Goal: Entertainment & Leisure: Consume media (video, audio)

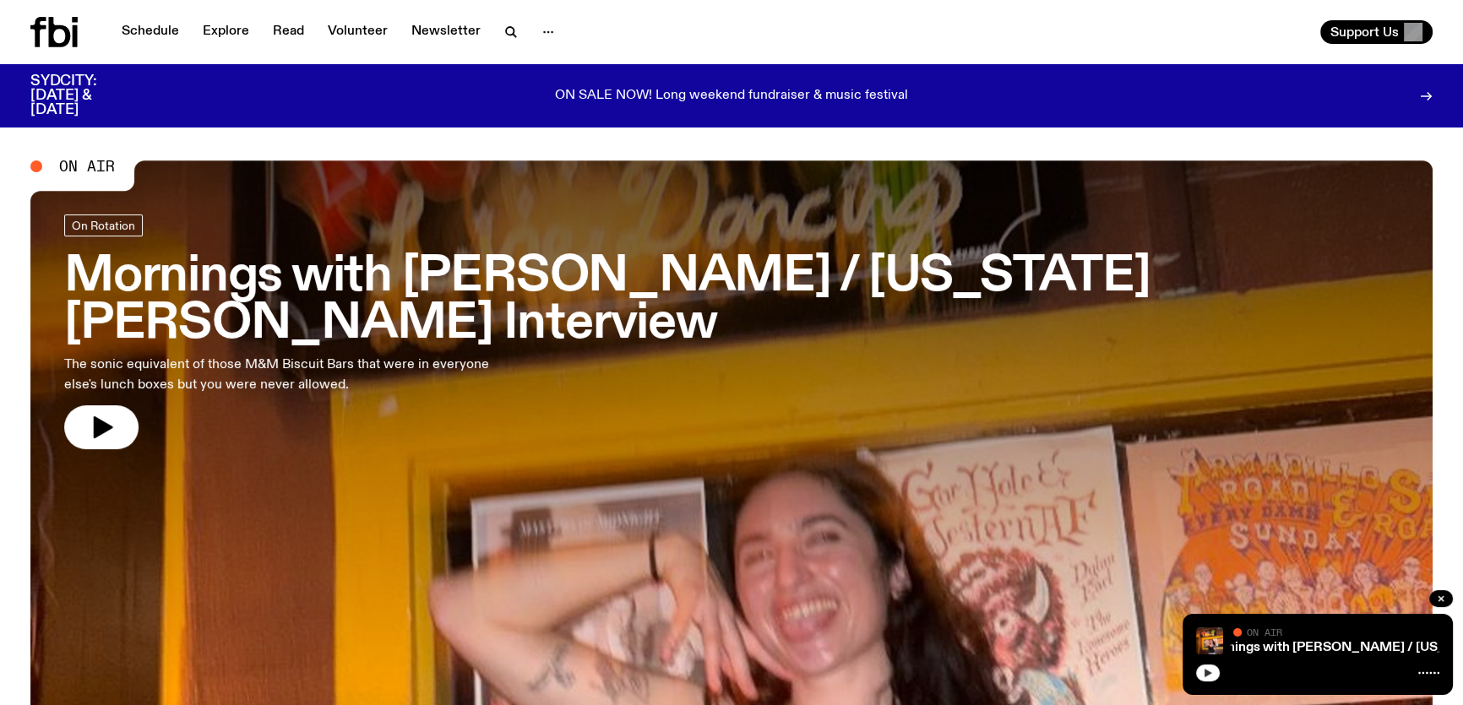
click at [1199, 673] on button "button" at bounding box center [1208, 673] width 24 height 17
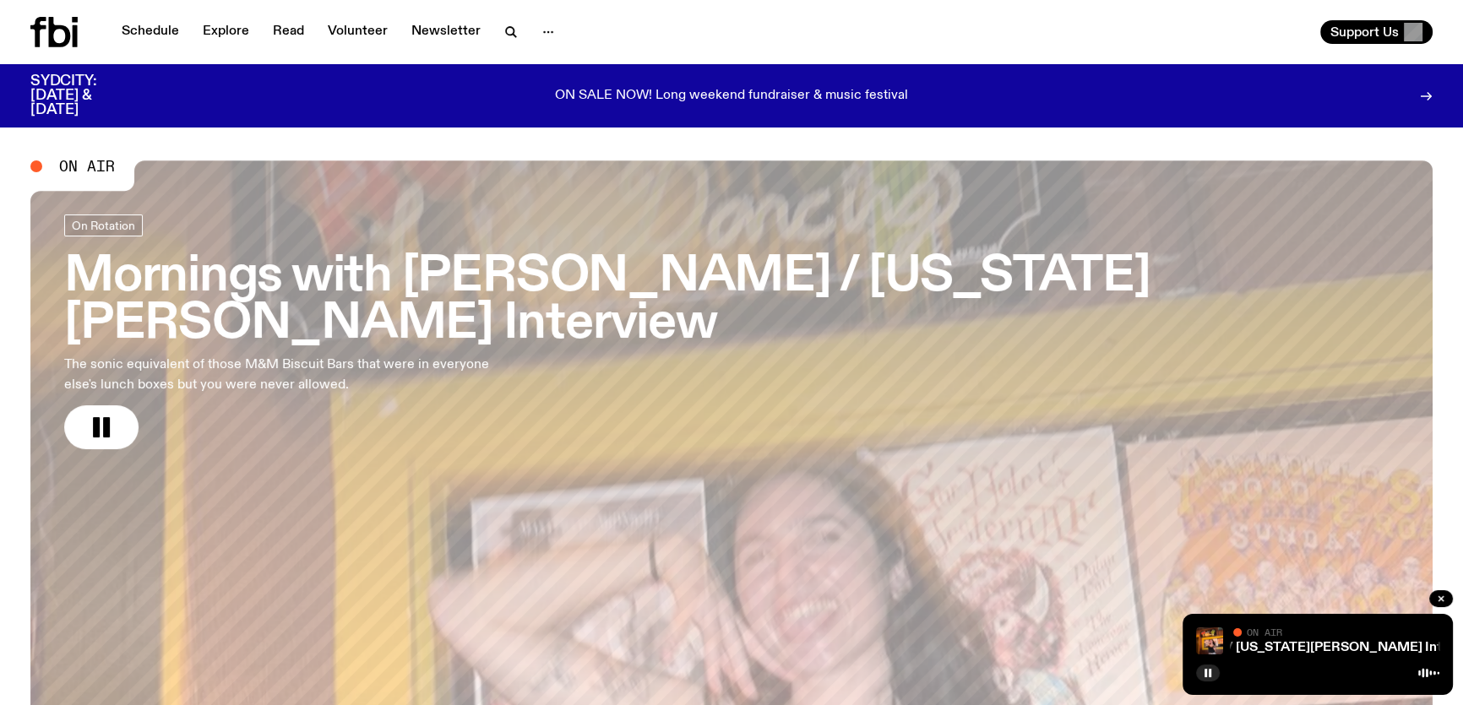
click at [1231, 25] on div "Support Us" at bounding box center [1085, 32] width 694 height 24
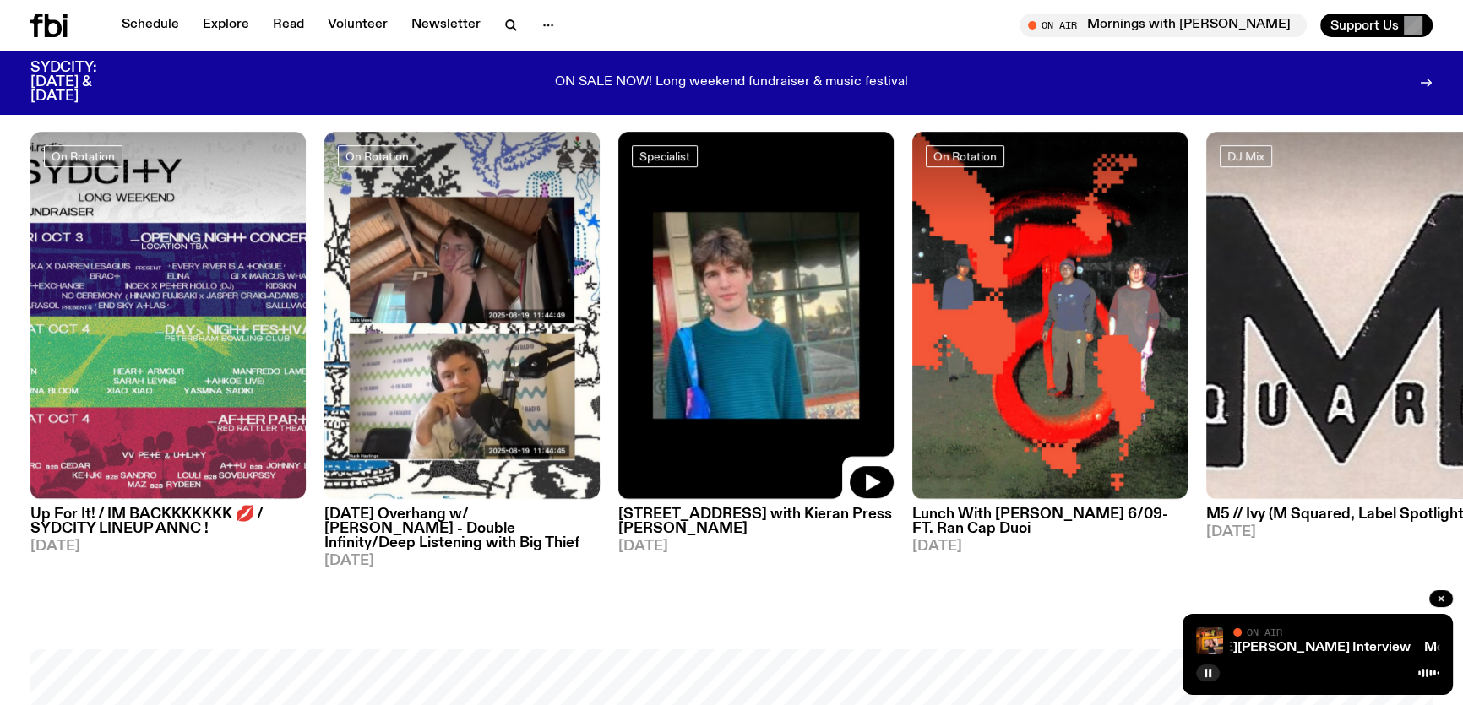
scroll to position [912, 0]
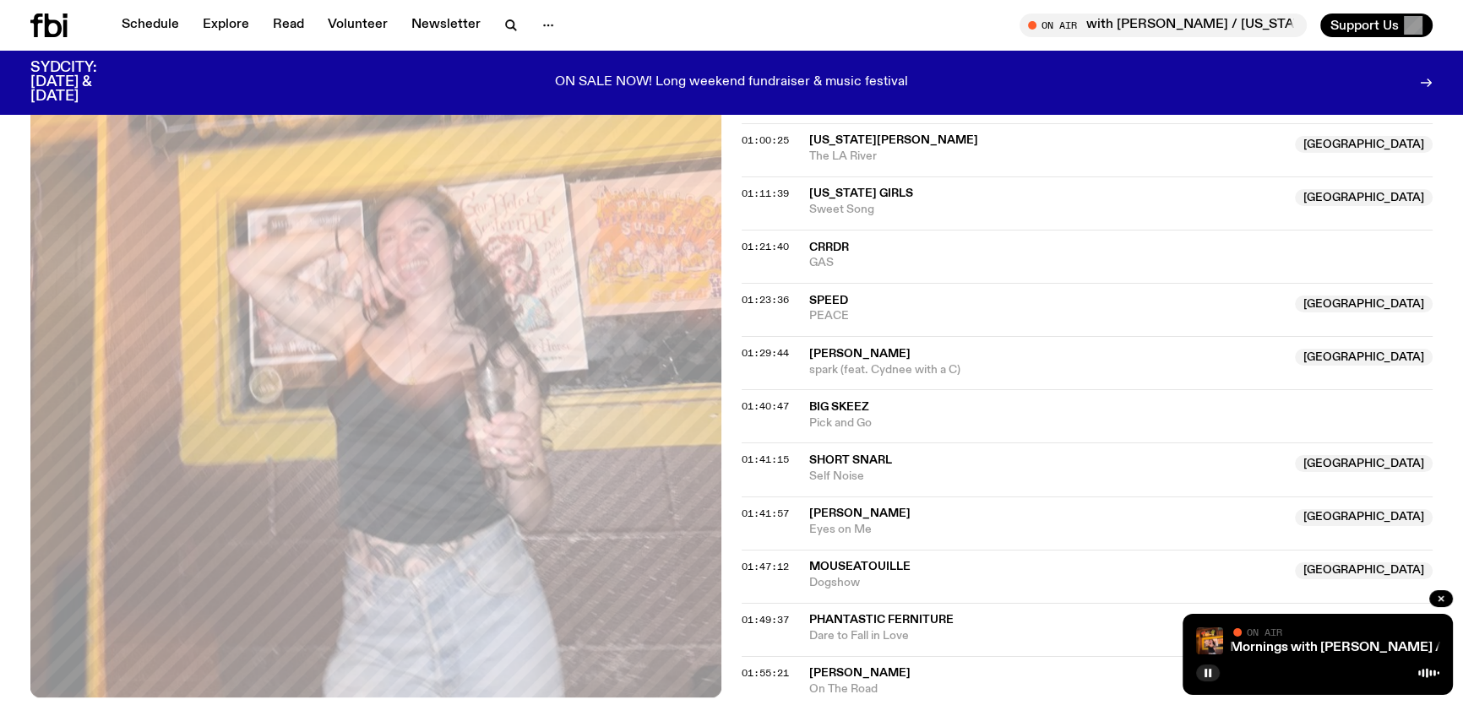
scroll to position [1375, 0]
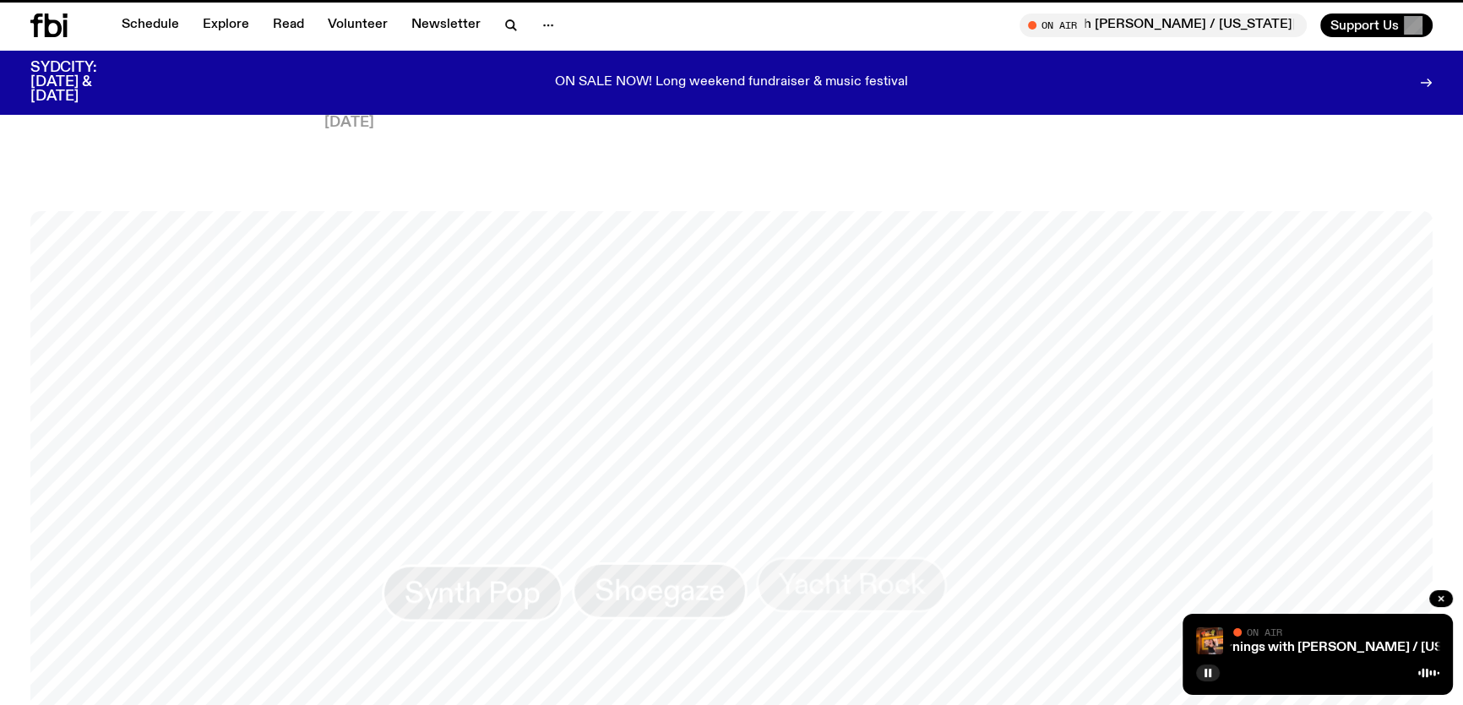
scroll to position [912, 0]
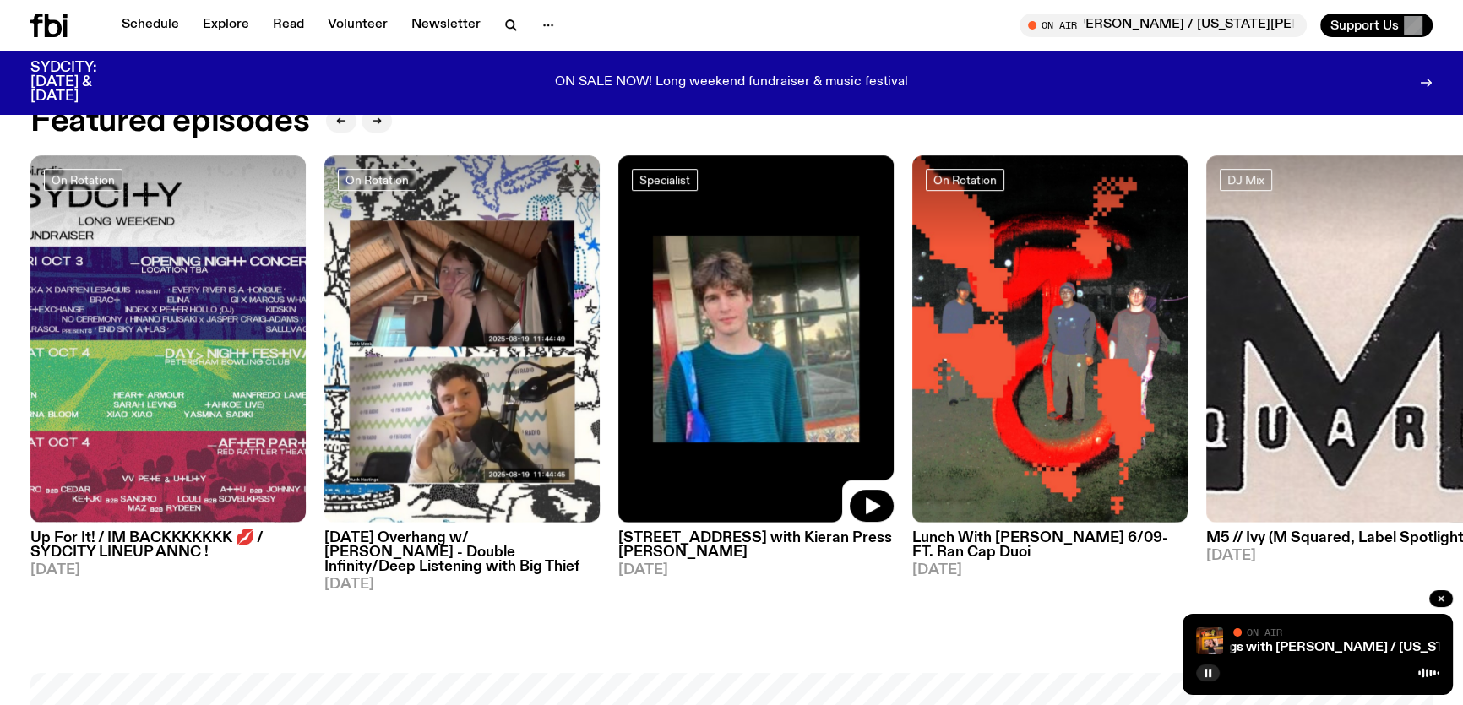
click at [707, 261] on img at bounding box center [755, 339] width 275 height 368
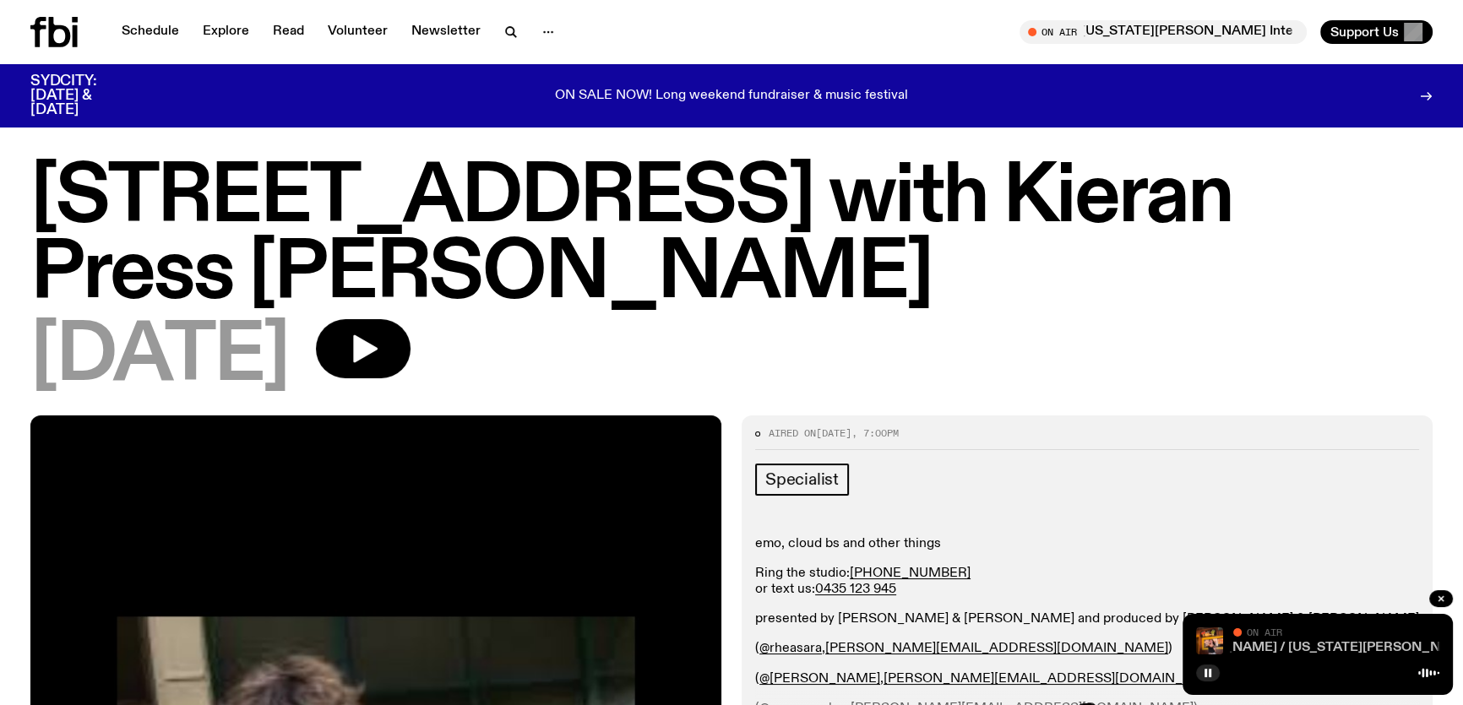
click at [1304, 643] on link "Mornings with Ben Hansen / Georgia Maq Interview" at bounding box center [1305, 648] width 461 height 14
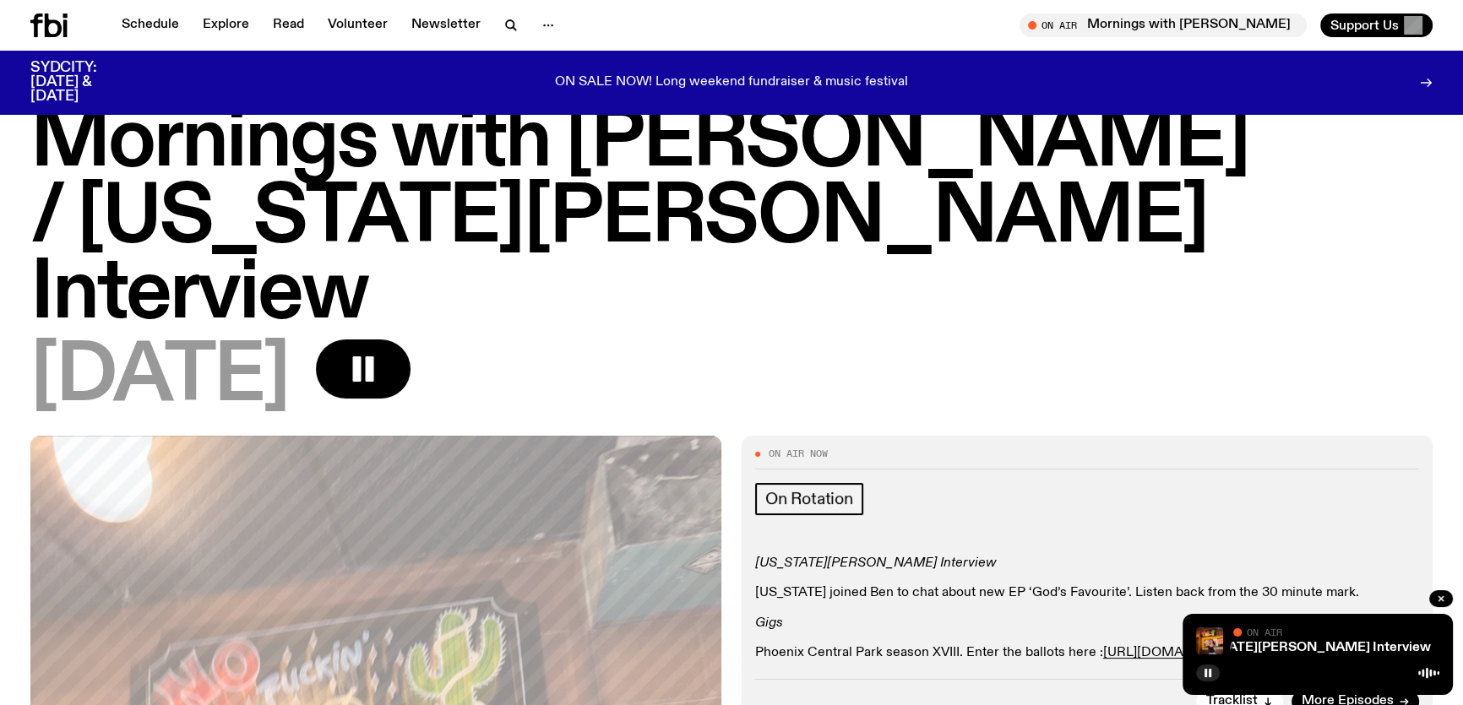
scroll to position [76, 0]
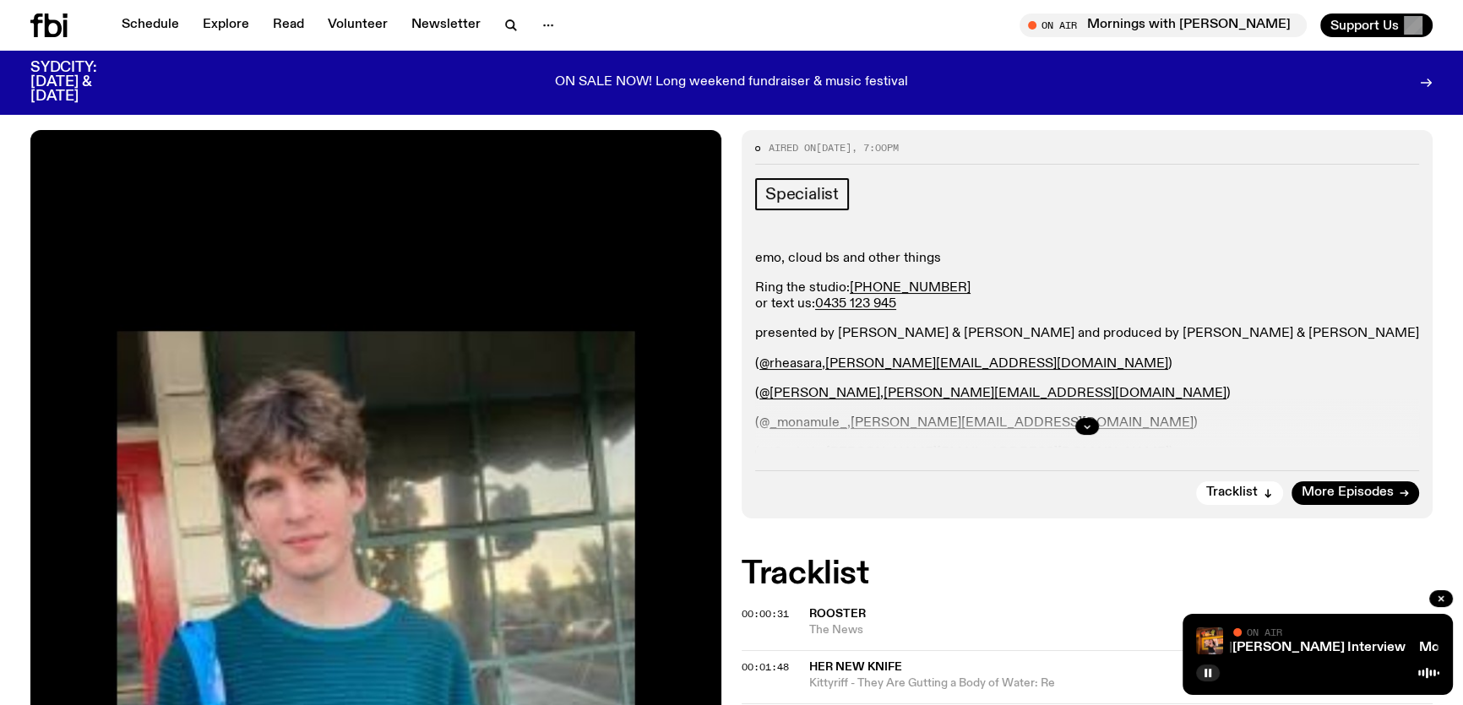
scroll to position [300, 0]
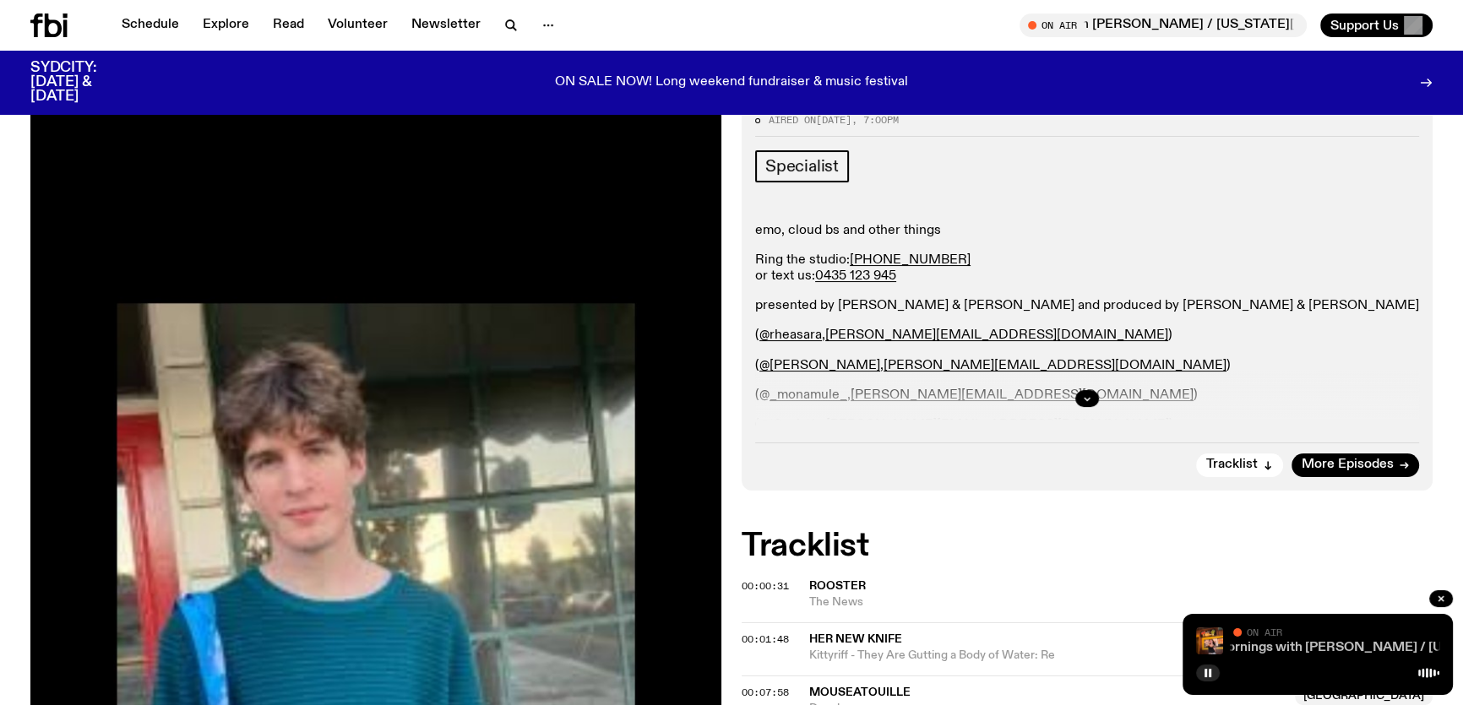
click at [1299, 644] on link "Mornings with Ben Hansen / Georgia Maq Interview" at bounding box center [1445, 648] width 461 height 14
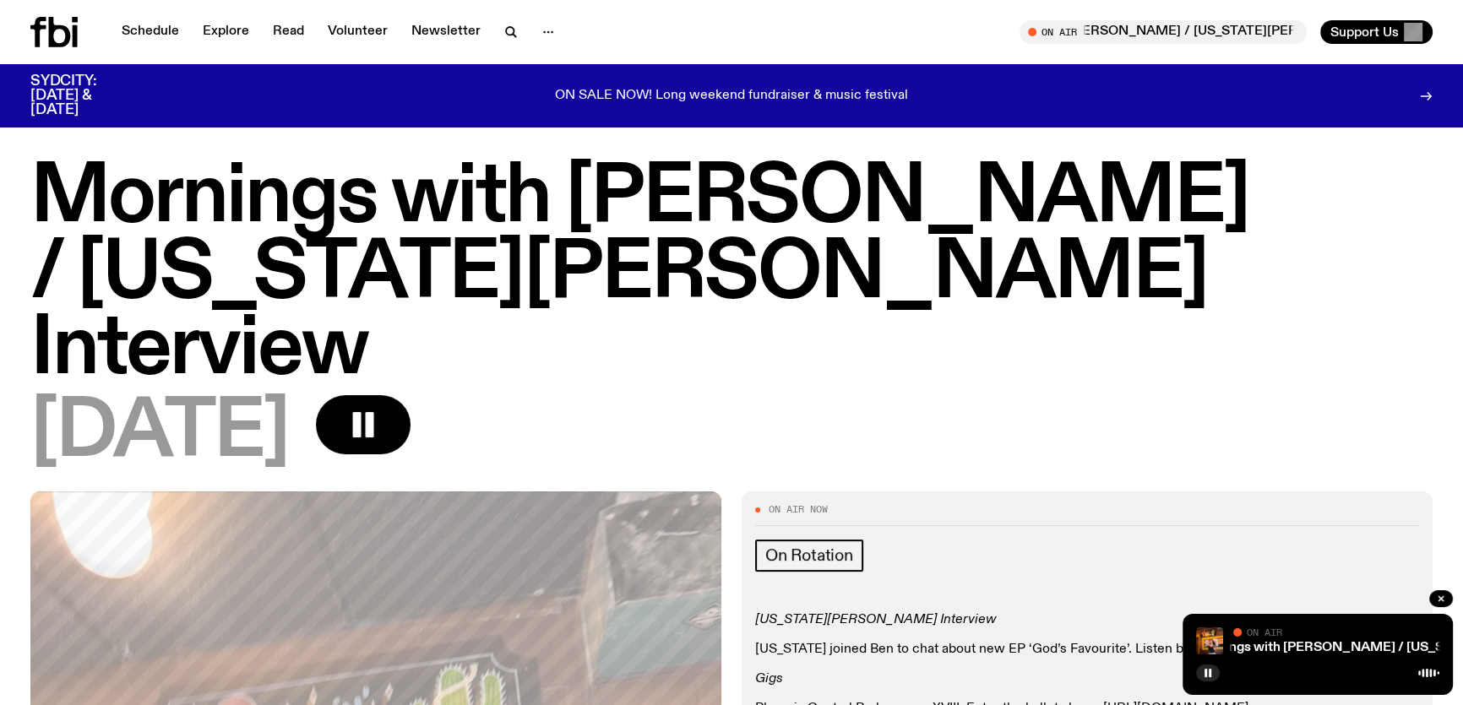
click at [59, 41] on icon at bounding box center [53, 32] width 47 height 30
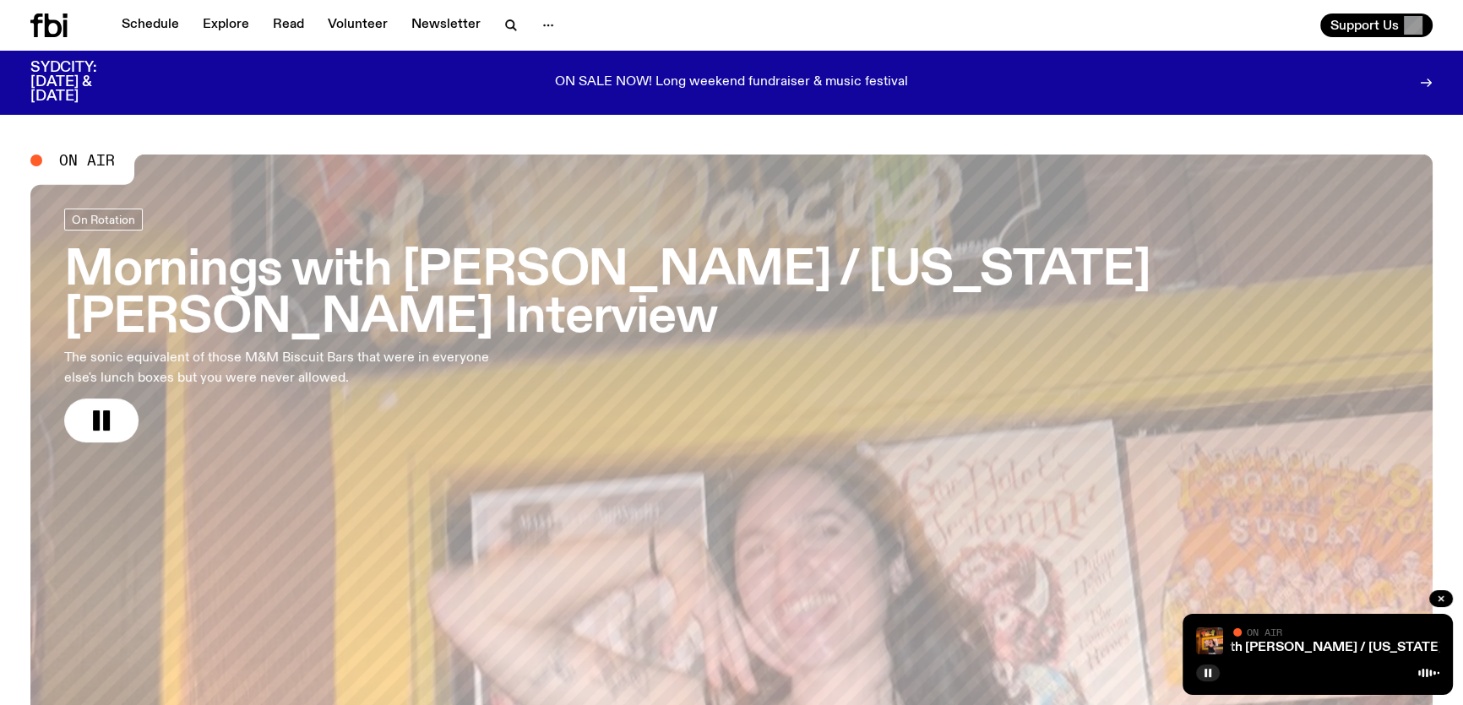
scroll to position [449, 0]
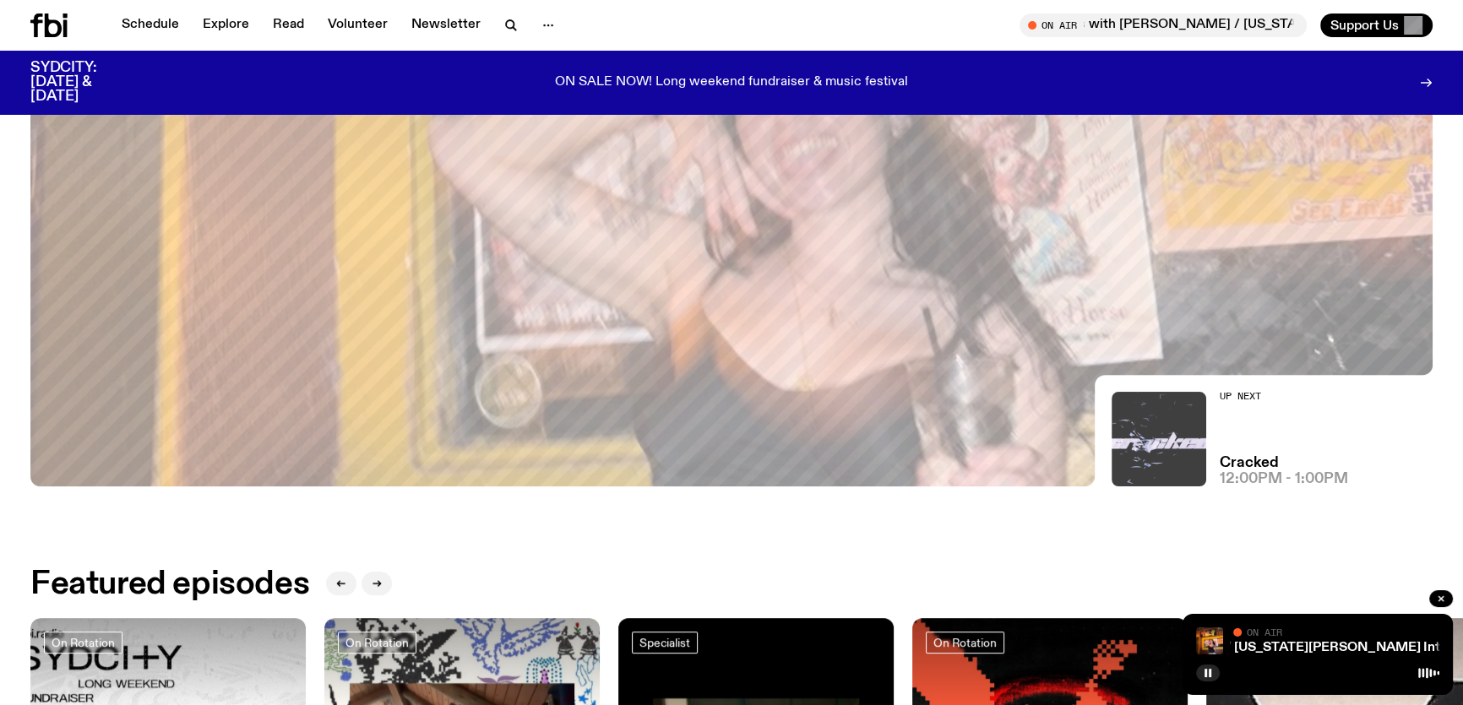
click at [1179, 422] on img at bounding box center [1159, 439] width 95 height 95
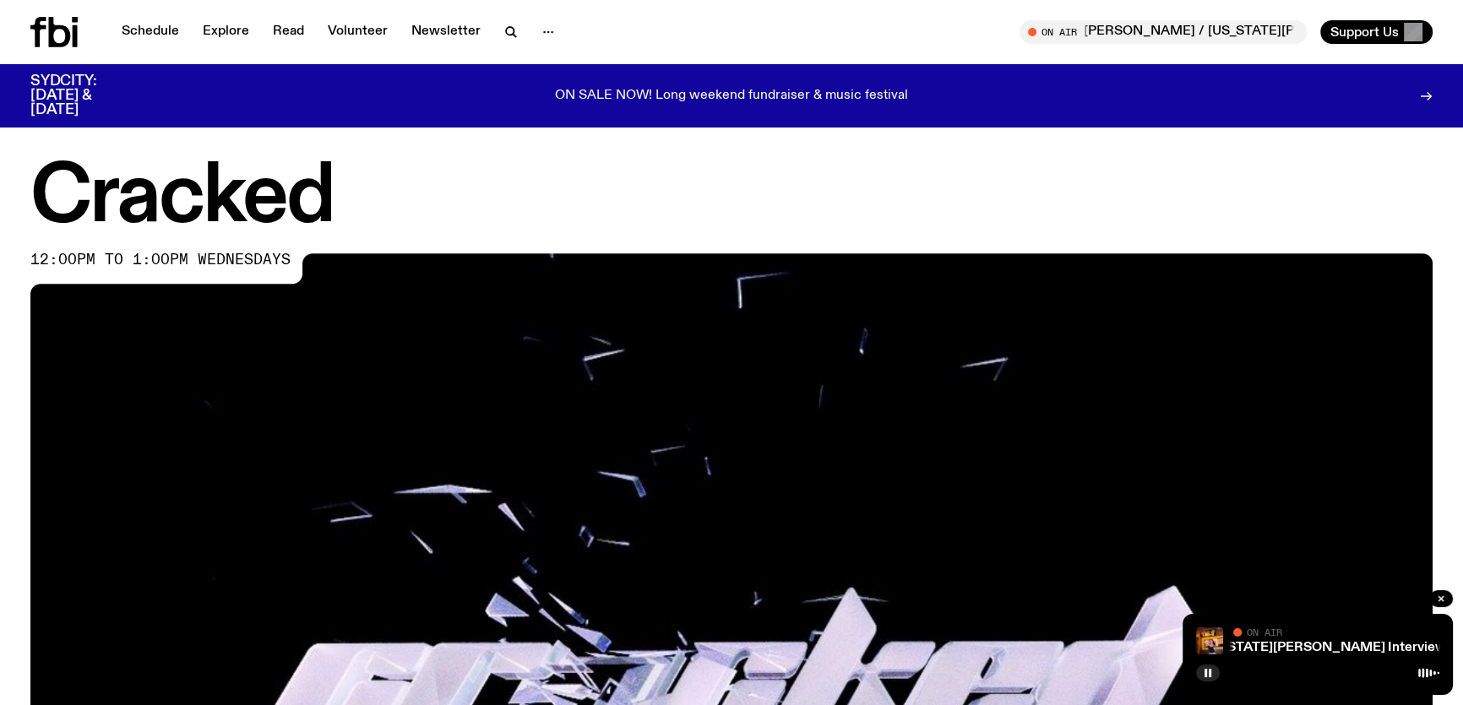
click at [68, 44] on icon at bounding box center [53, 32] width 47 height 30
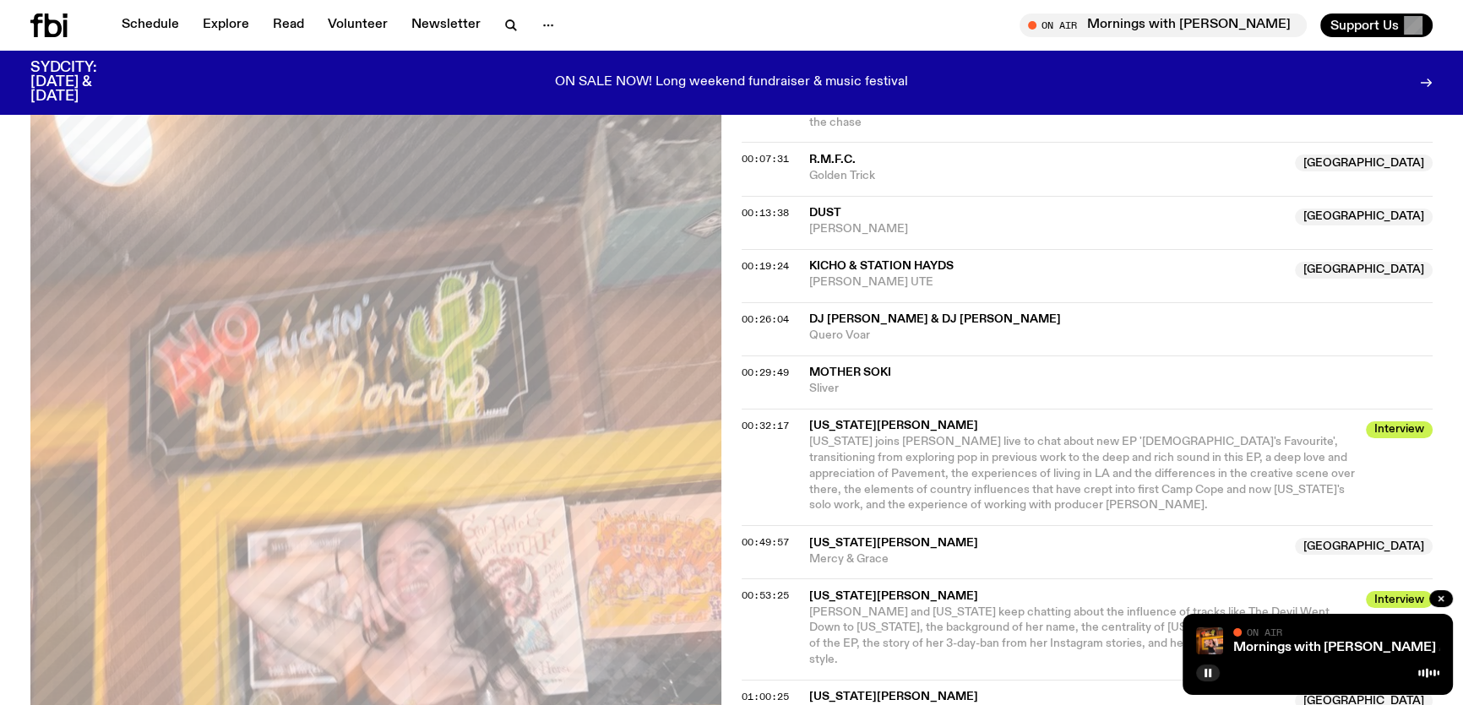
scroll to position [756, 0]
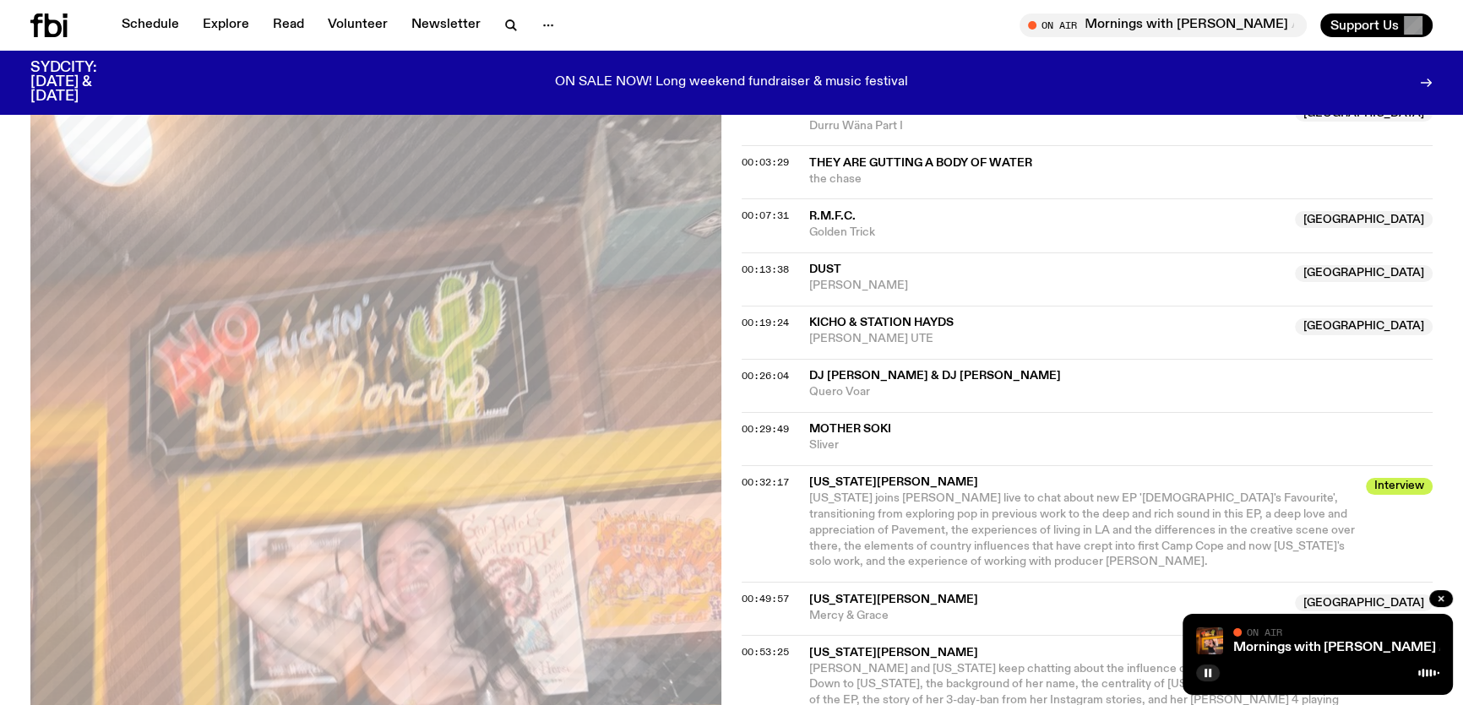
click at [48, 26] on icon at bounding box center [53, 26] width 17 height 24
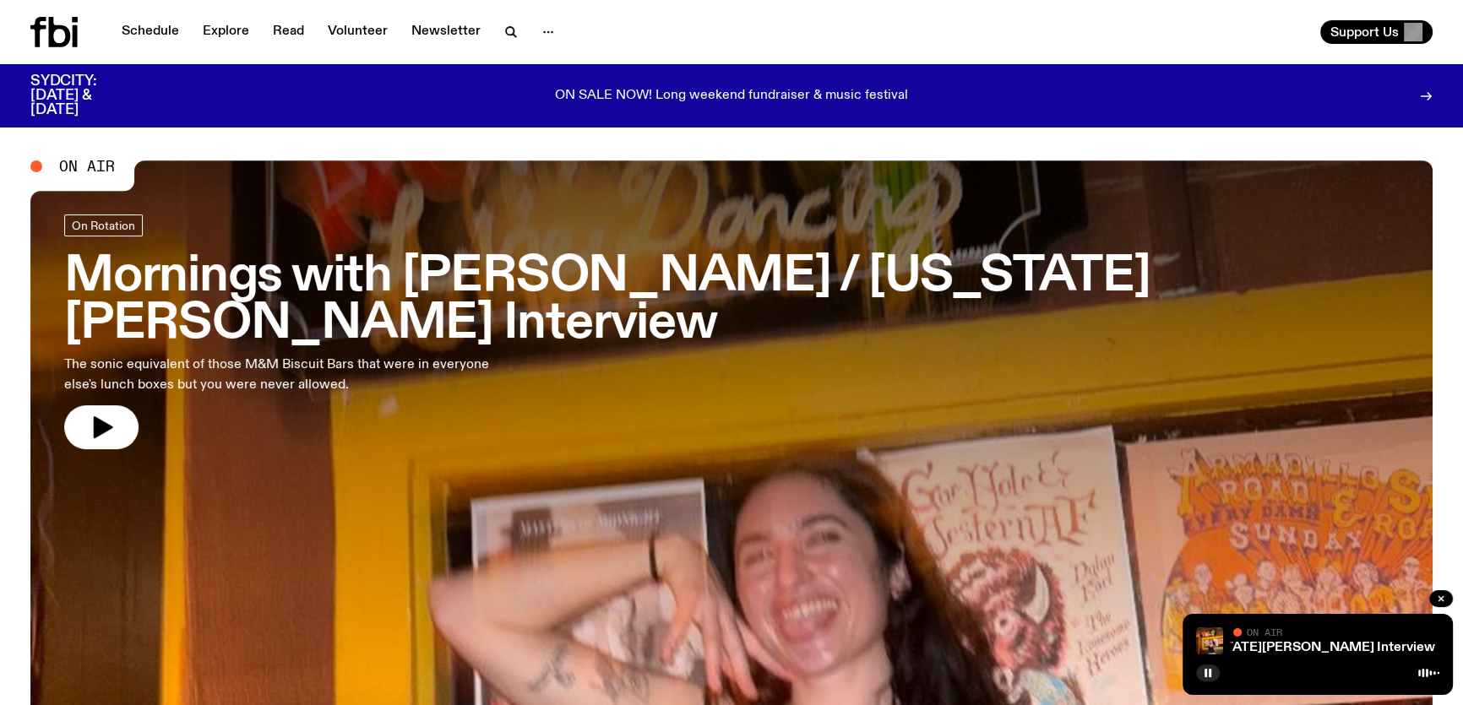
click at [60, 18] on icon at bounding box center [53, 32] width 47 height 30
click at [50, 39] on icon at bounding box center [60, 32] width 22 height 30
click at [1317, 642] on link "Mornings with Ben Hansen / Georgia Maq Interview" at bounding box center [1450, 648] width 461 height 14
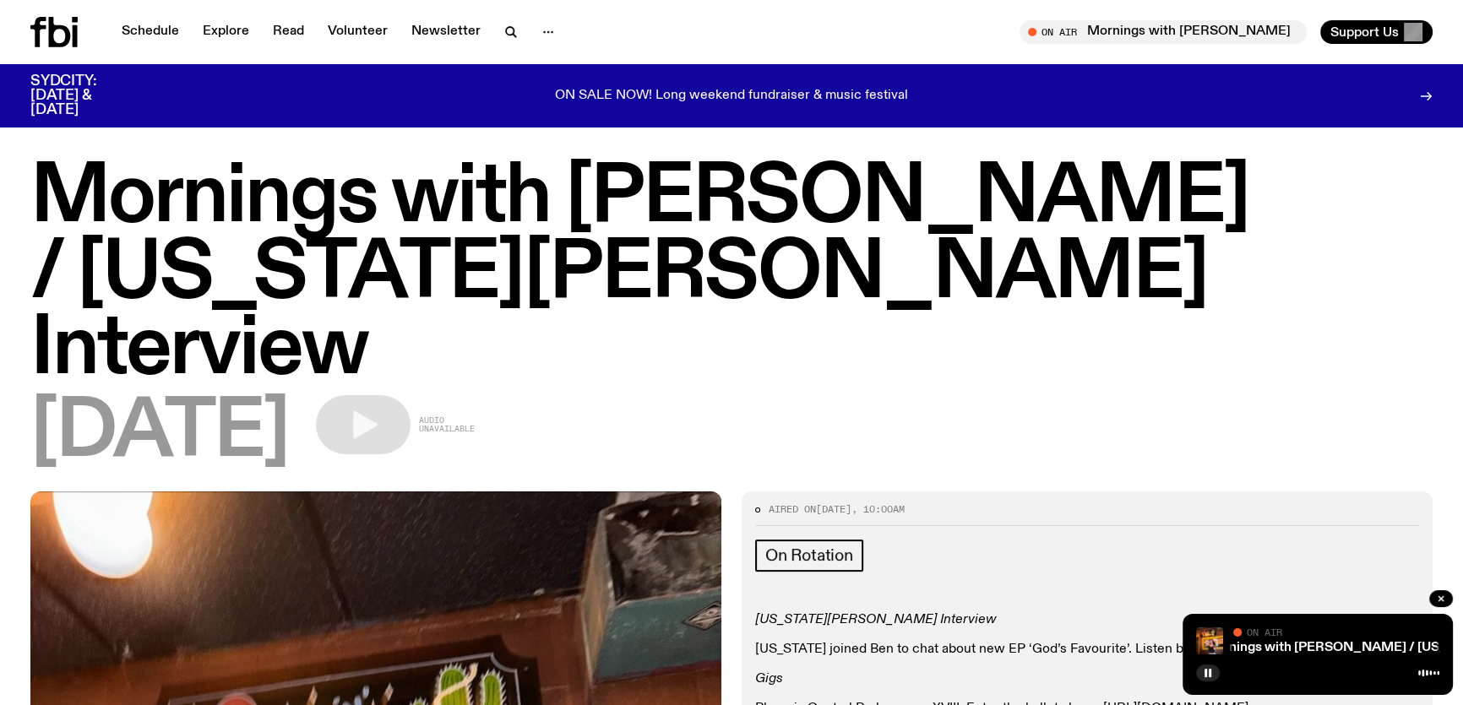
click at [50, 34] on icon at bounding box center [60, 32] width 22 height 30
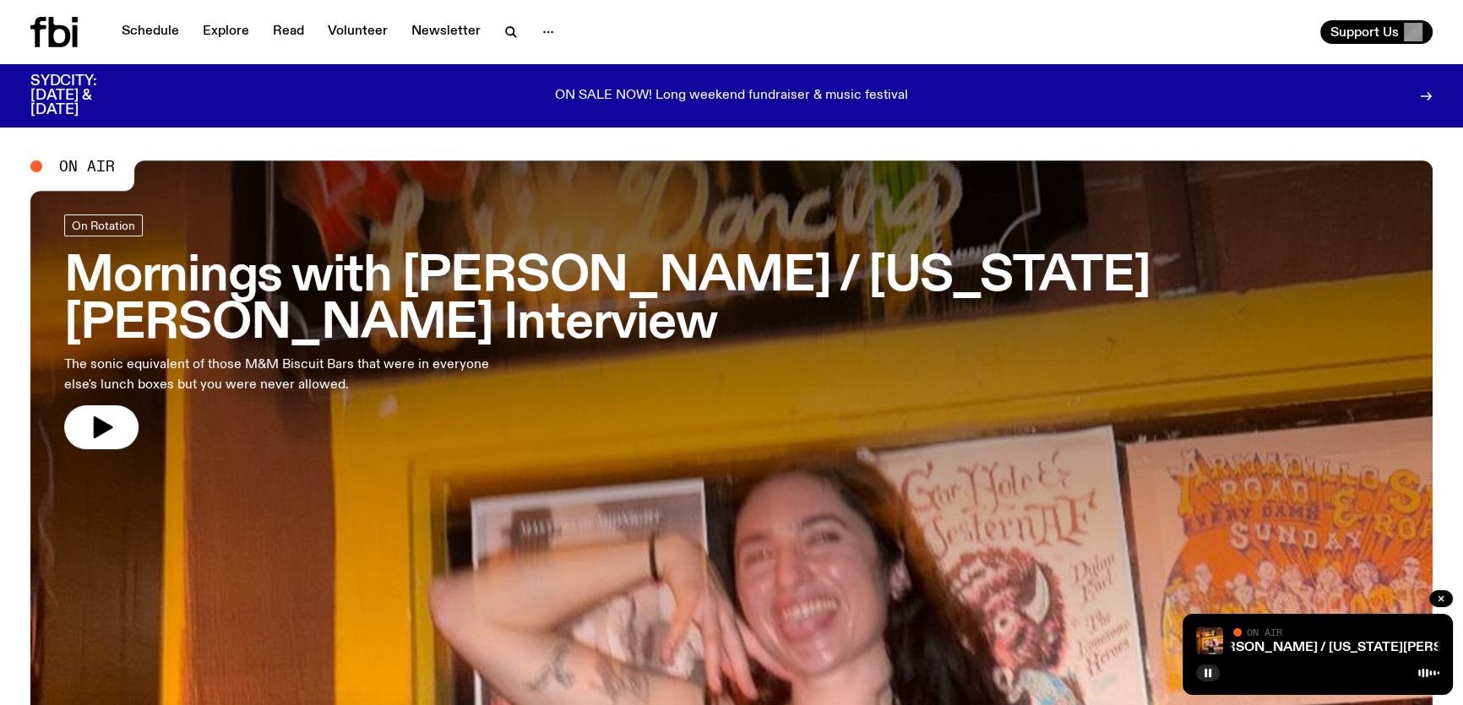
click at [43, 32] on icon at bounding box center [53, 32] width 47 height 30
click at [55, 44] on icon at bounding box center [60, 32] width 22 height 30
click at [133, 34] on link "Schedule" at bounding box center [151, 32] width 78 height 24
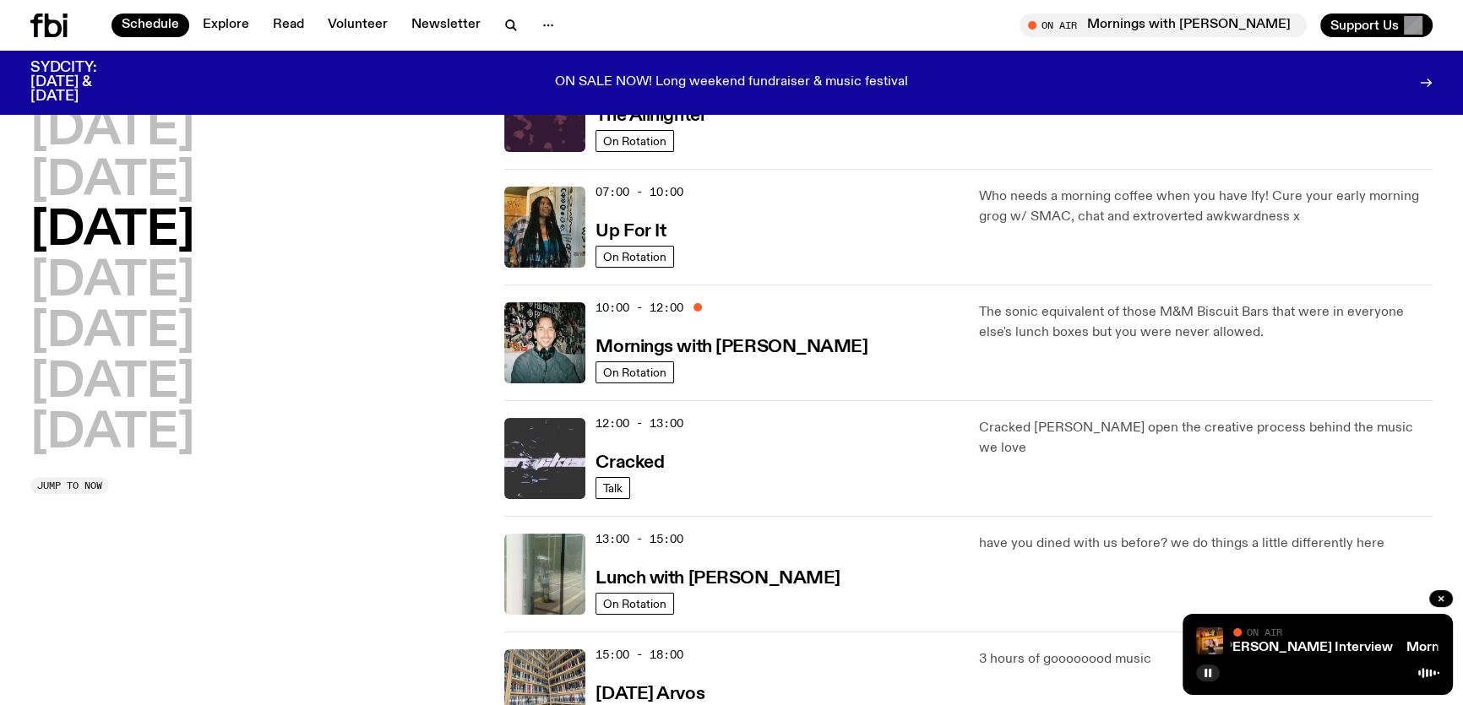
scroll to position [223, 0]
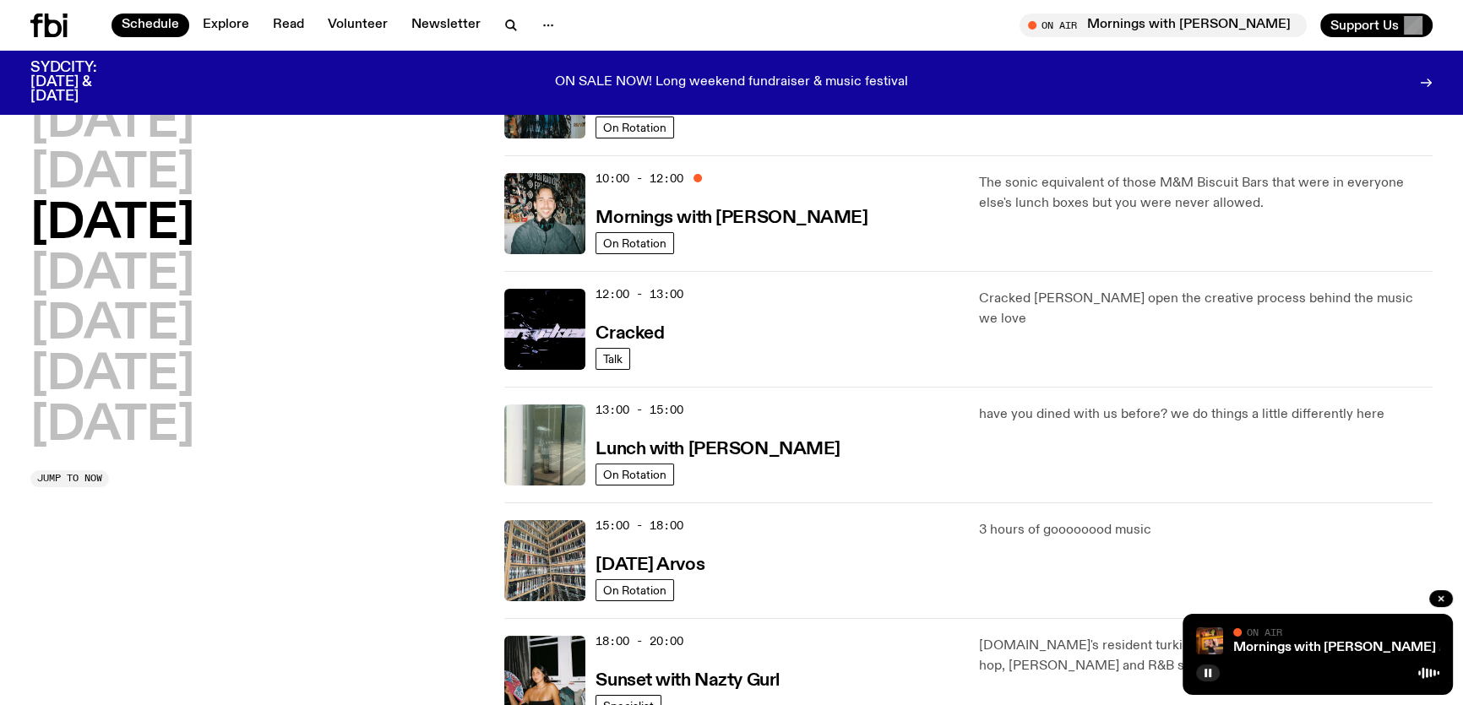
click at [47, 20] on icon at bounding box center [53, 26] width 17 height 24
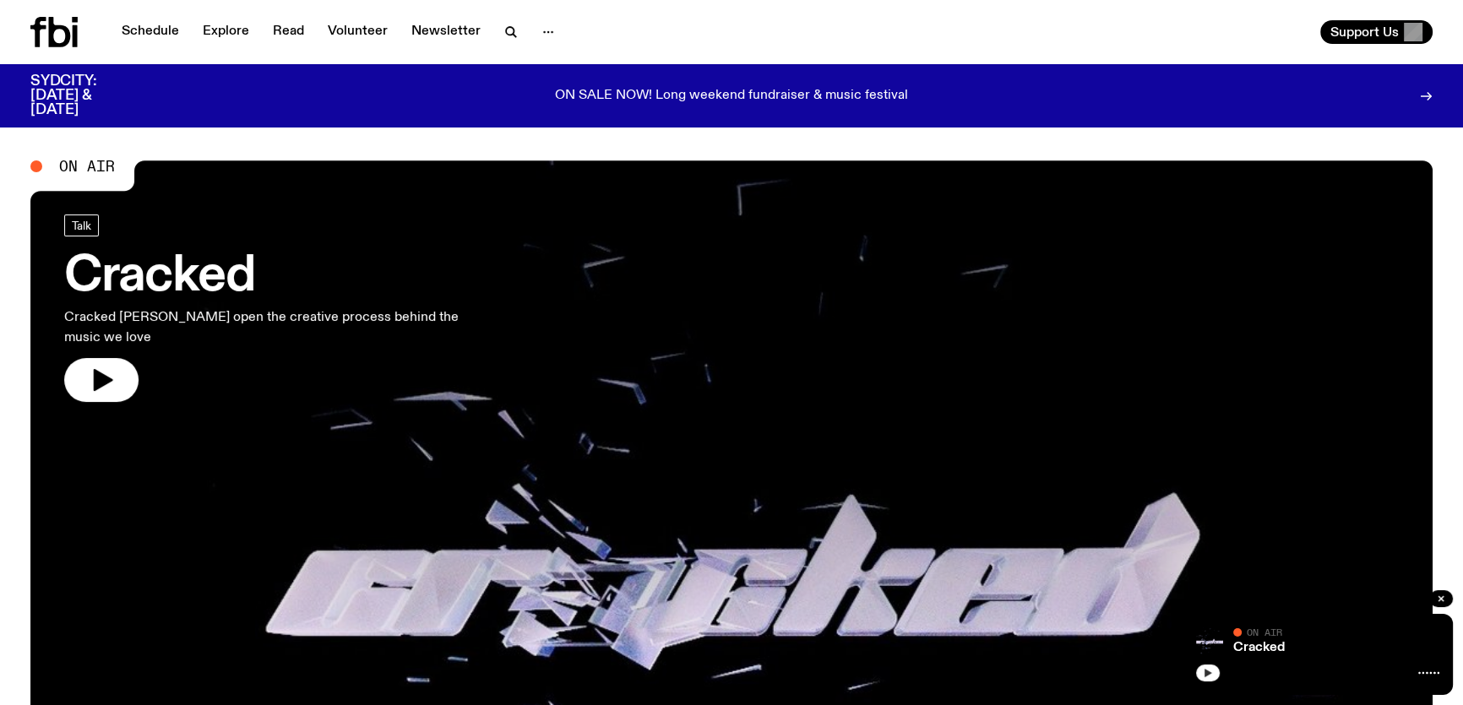
click at [1217, 676] on button "button" at bounding box center [1208, 673] width 24 height 17
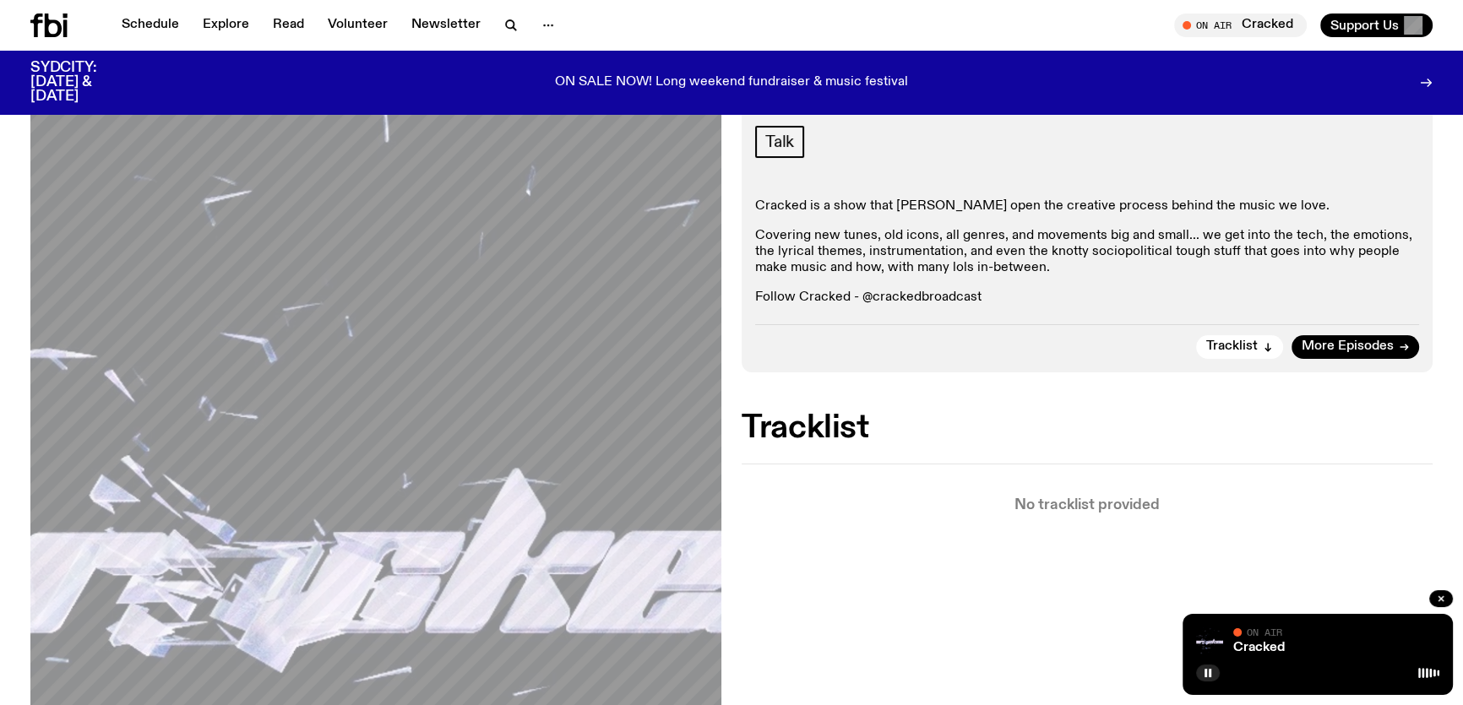
scroll to position [141, 0]
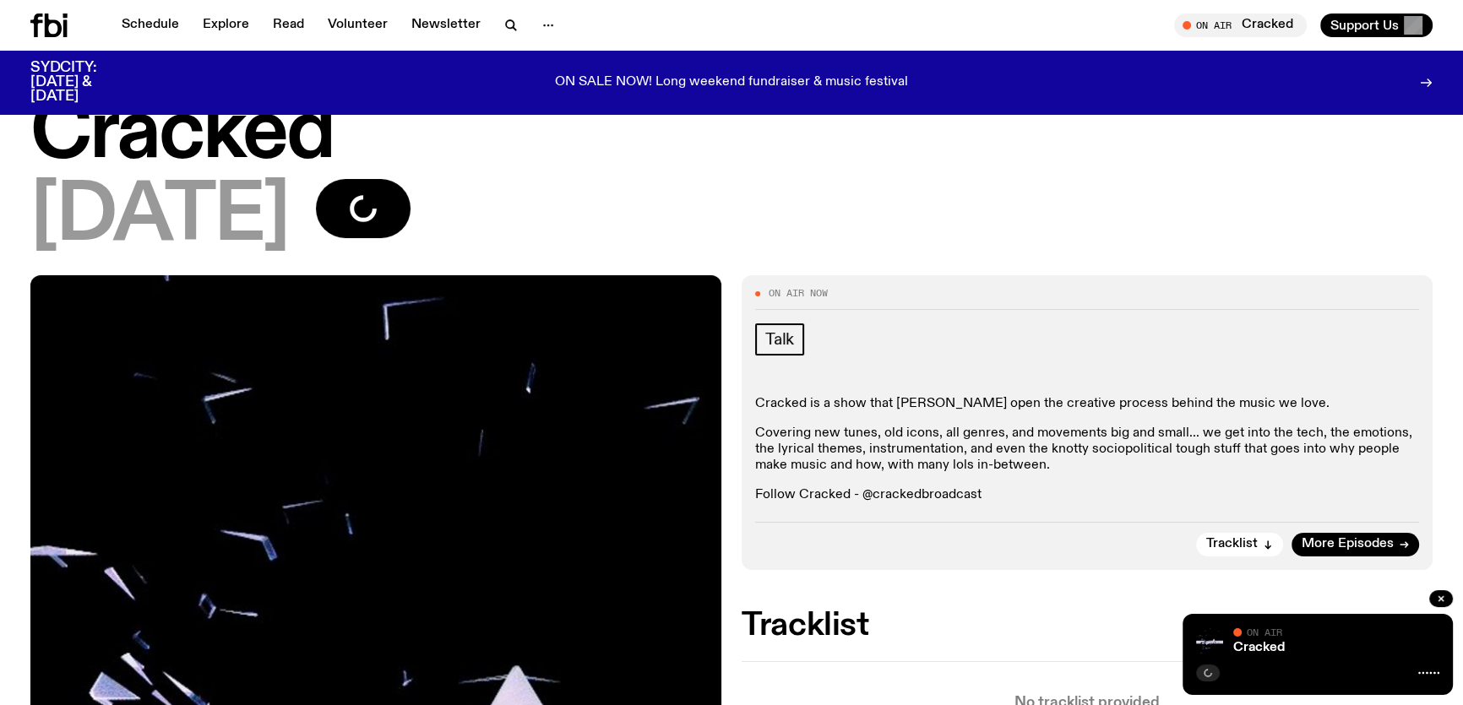
scroll to position [377, 0]
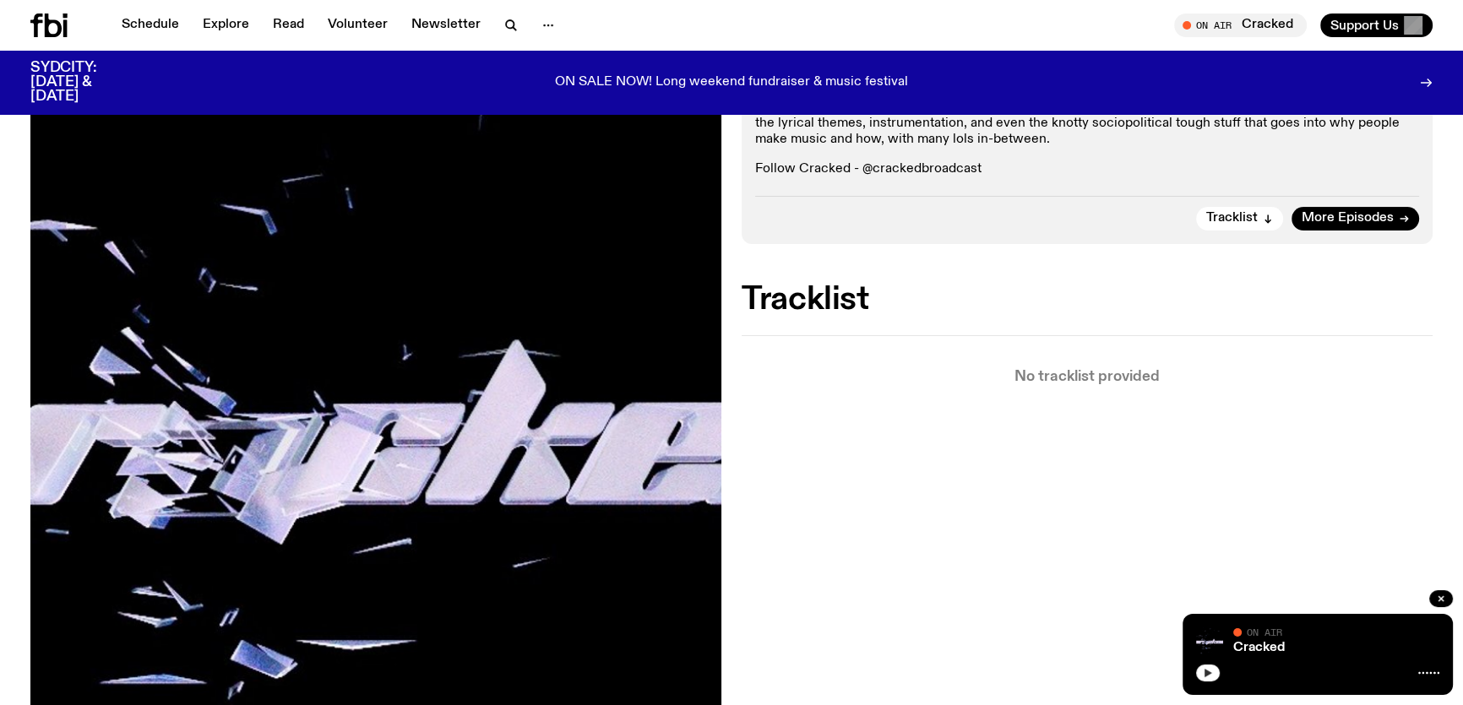
click at [1201, 678] on button "button" at bounding box center [1208, 673] width 24 height 17
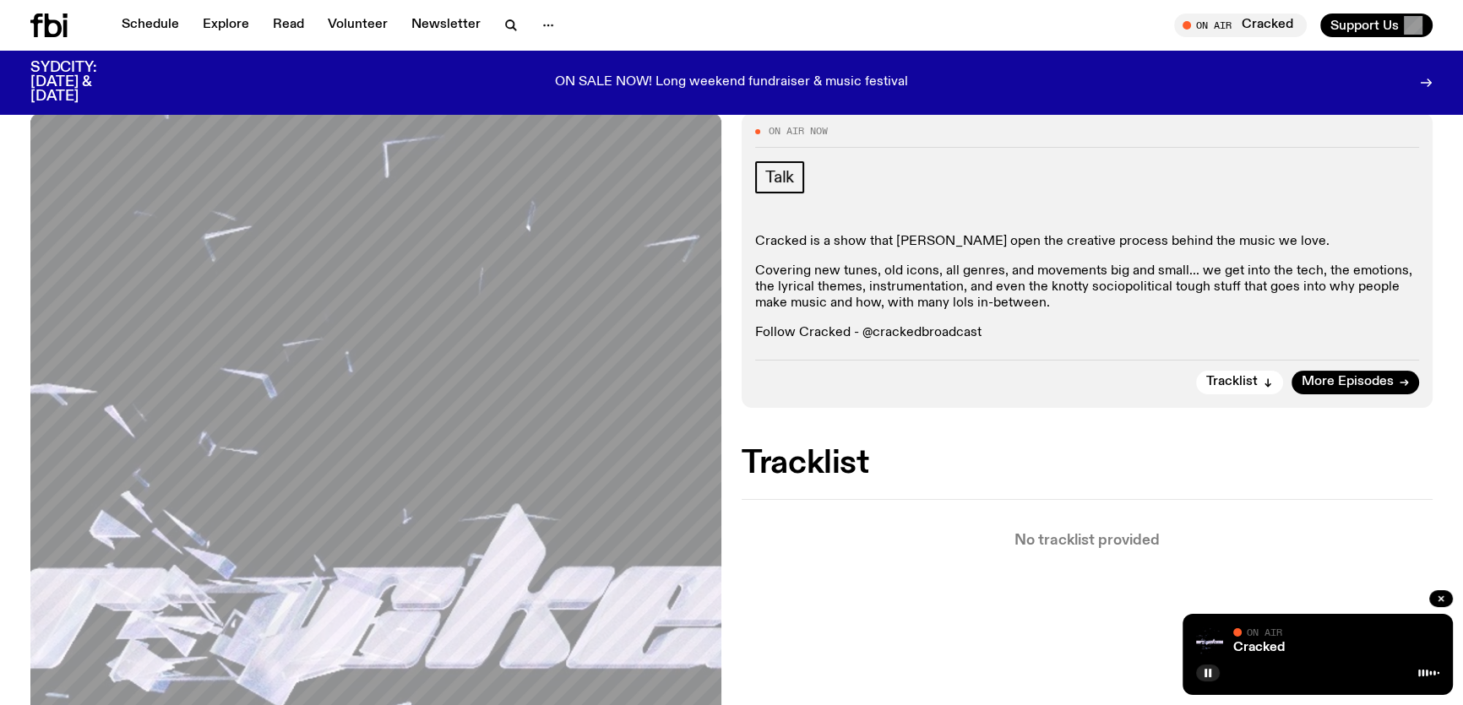
scroll to position [227, 0]
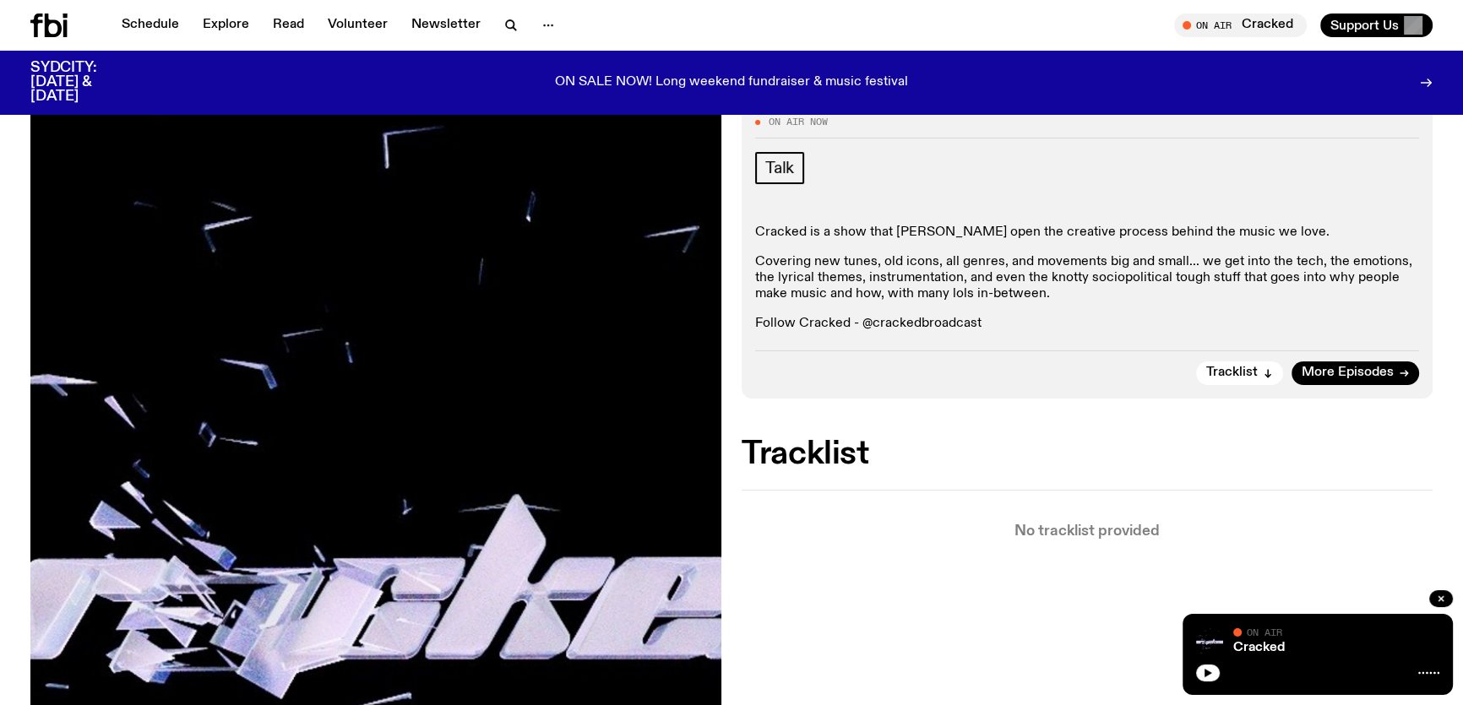
scroll to position [227, 0]
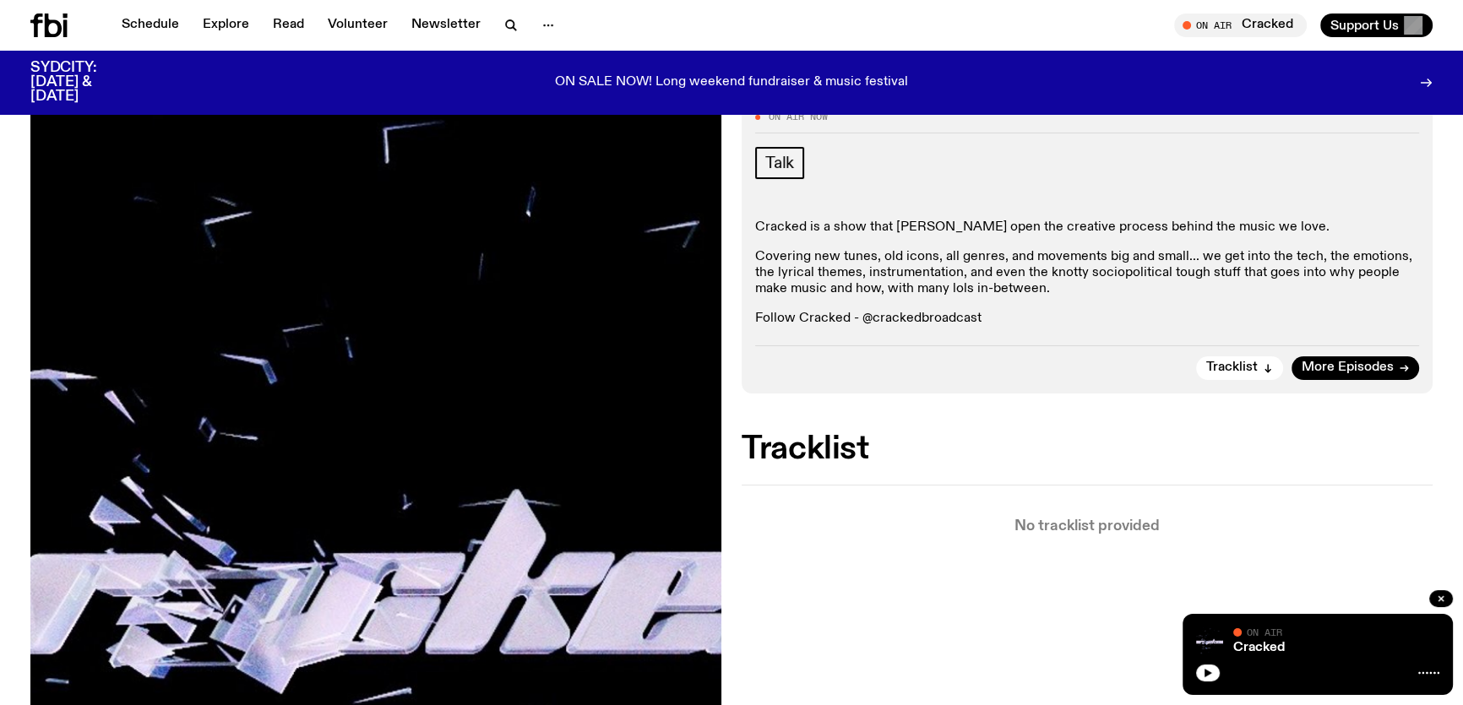
click at [1206, 676] on icon "button" at bounding box center [1209, 673] width 8 height 8
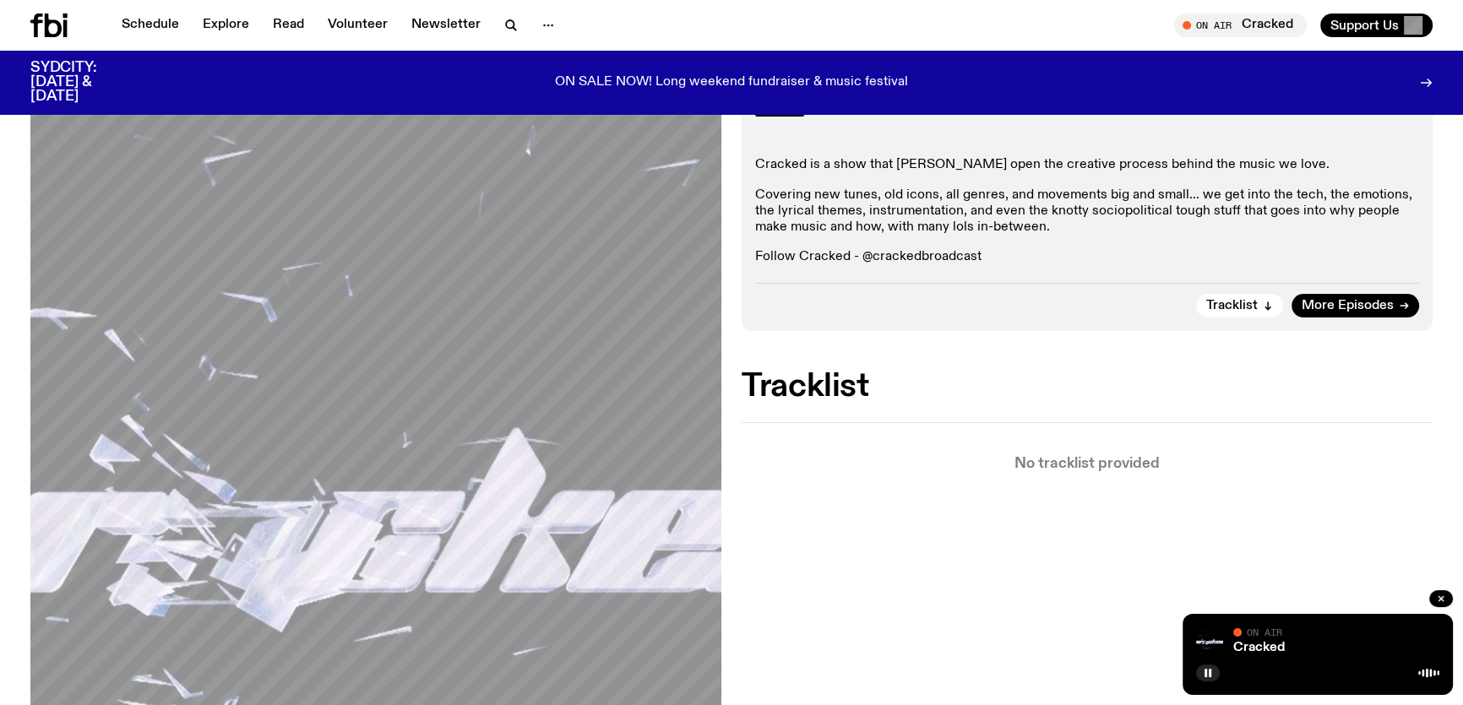
scroll to position [299, 0]
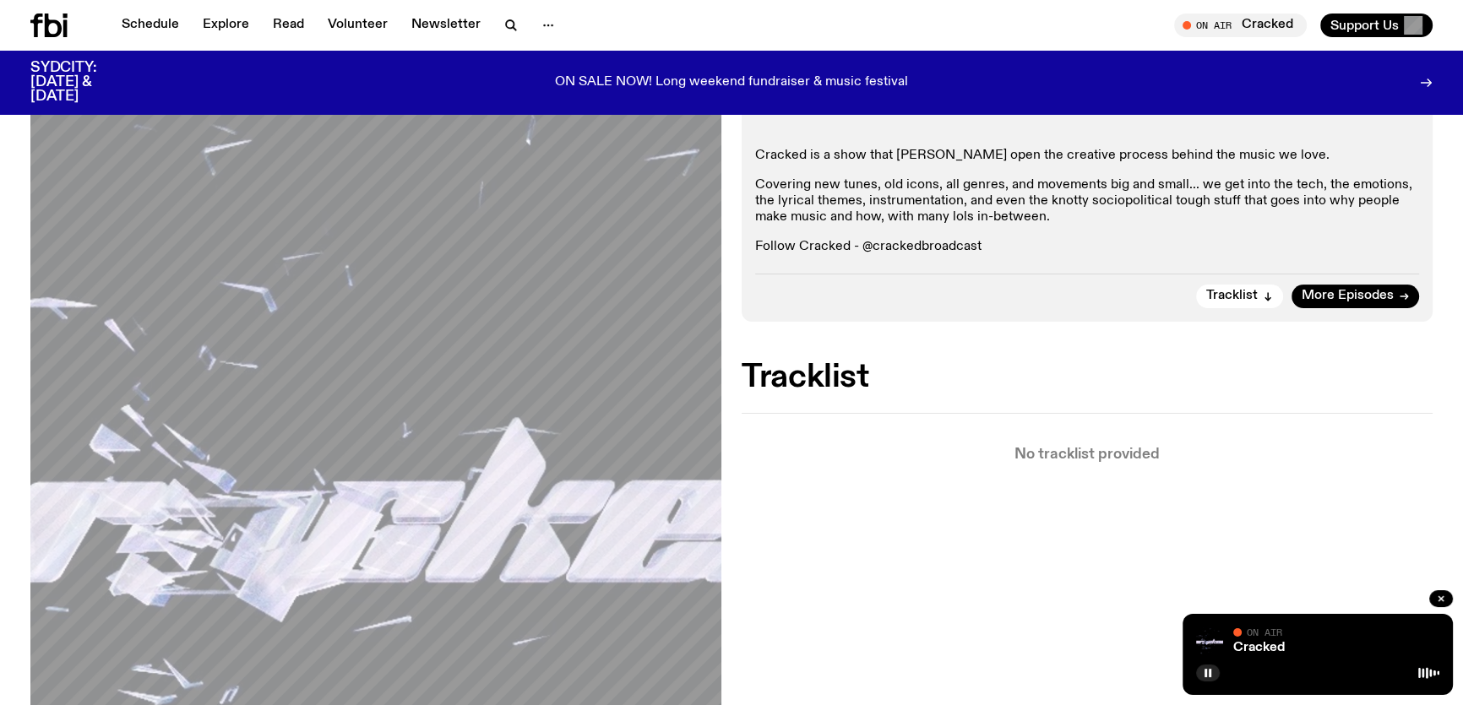
click at [56, 34] on icon at bounding box center [53, 26] width 17 height 24
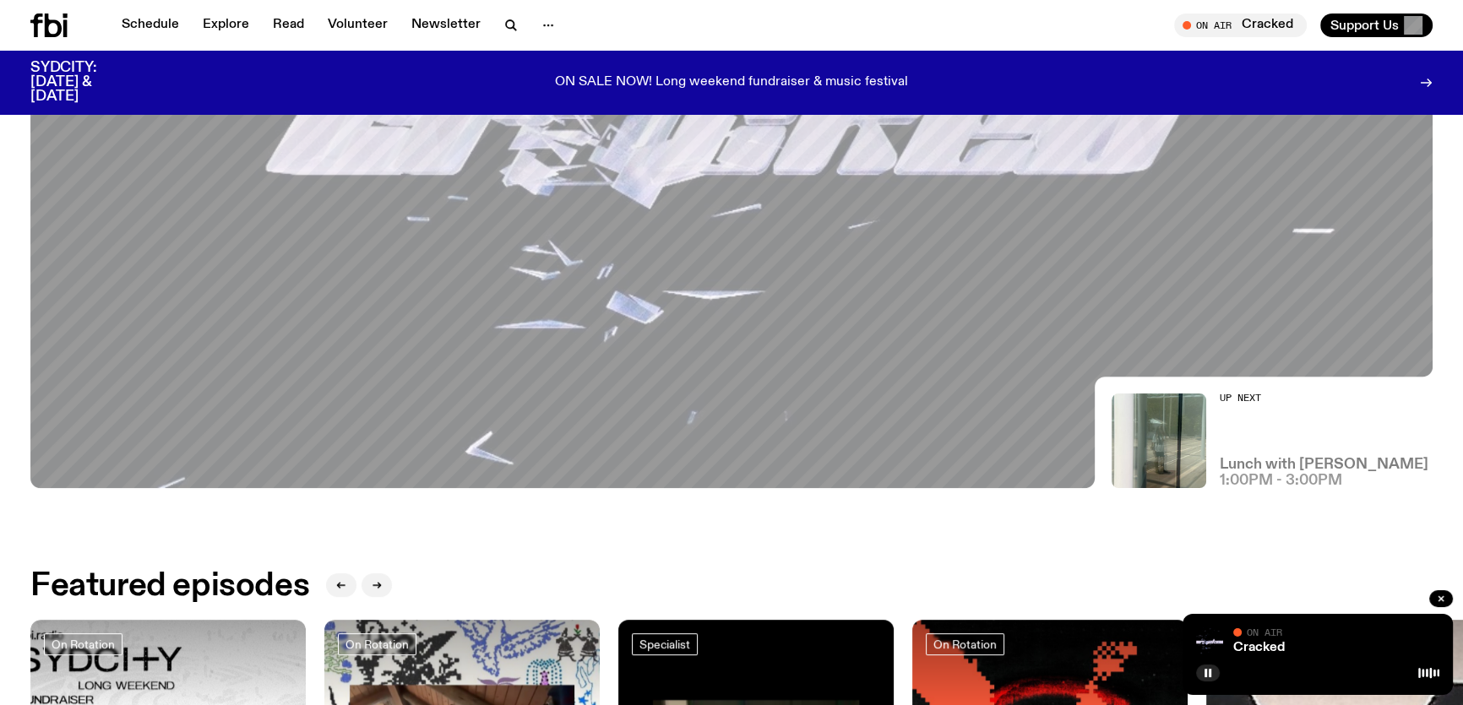
scroll to position [448, 0]
click at [1328, 462] on h3 "Lunch with [PERSON_NAME]" at bounding box center [1324, 465] width 209 height 14
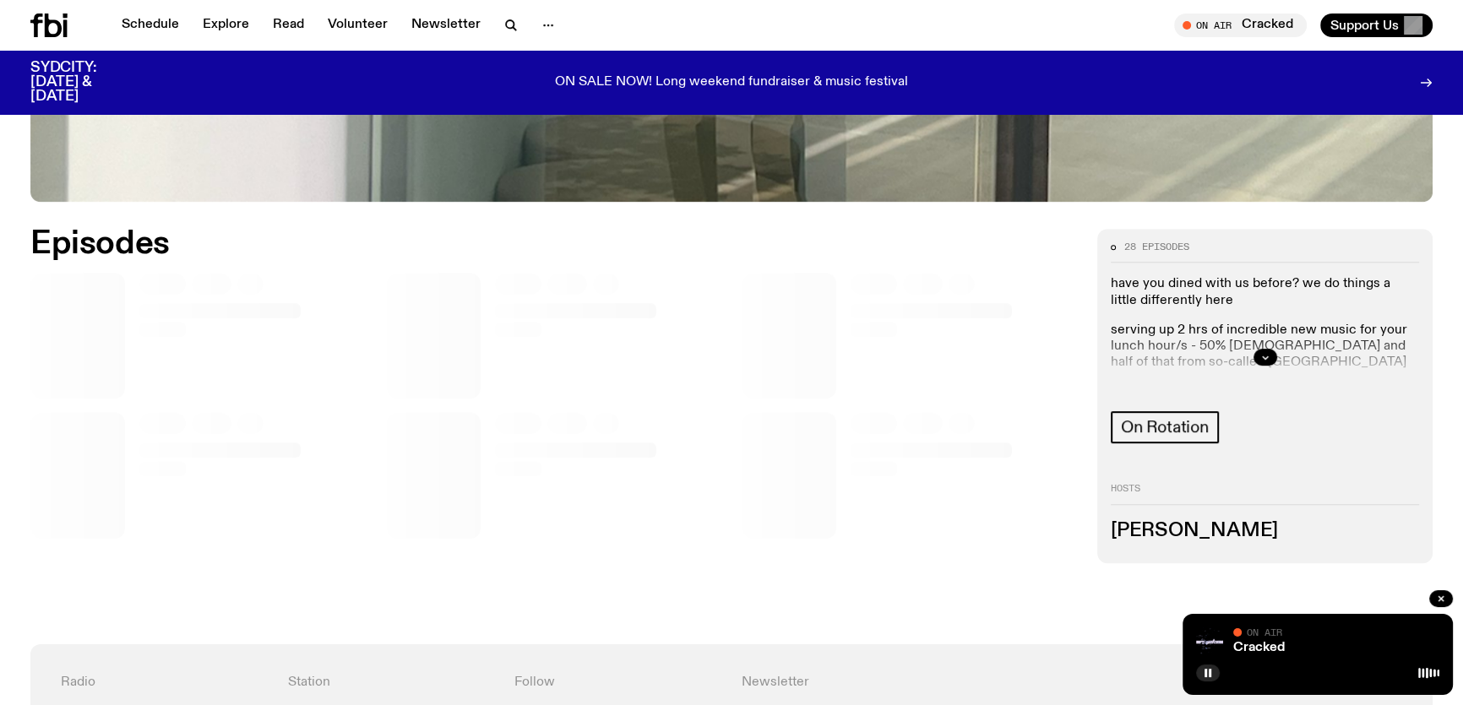
scroll to position [834, 0]
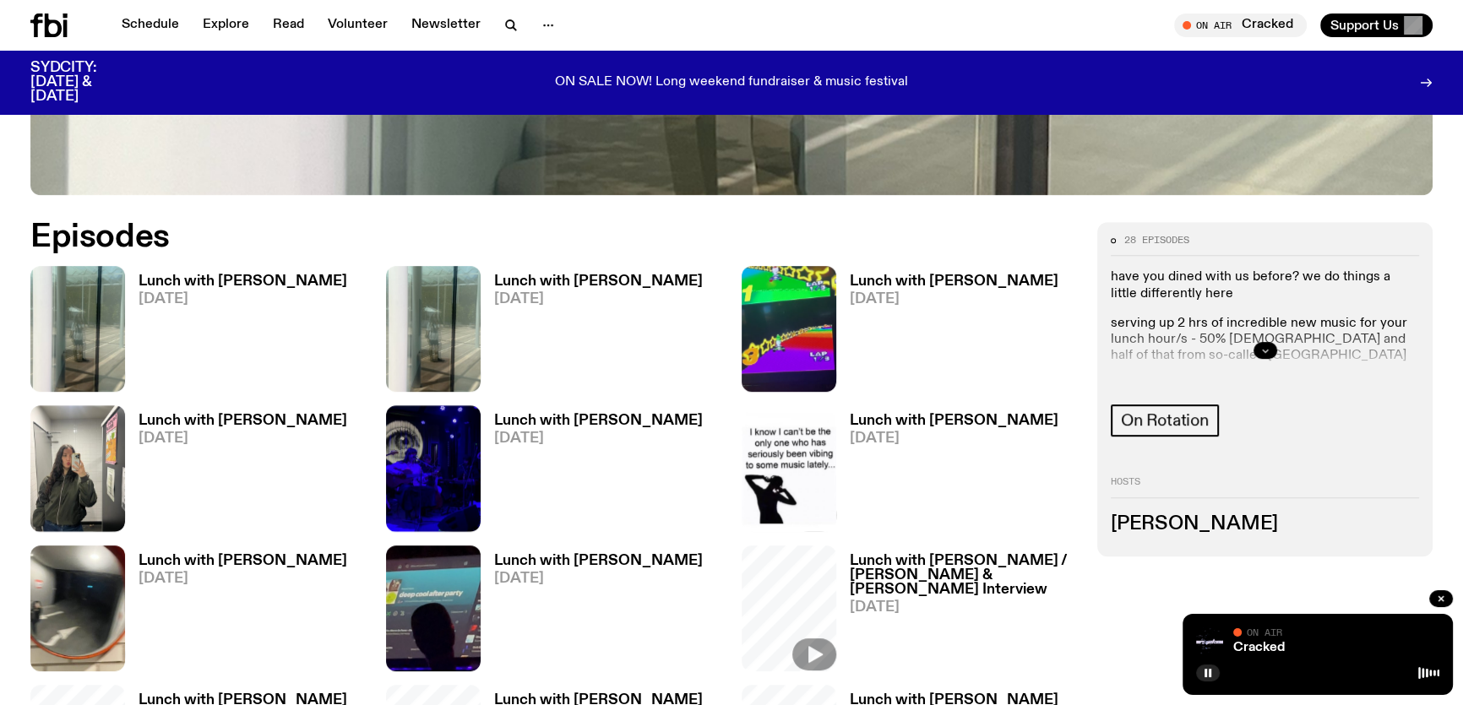
click at [1266, 352] on icon "button" at bounding box center [1265, 351] width 6 height 3
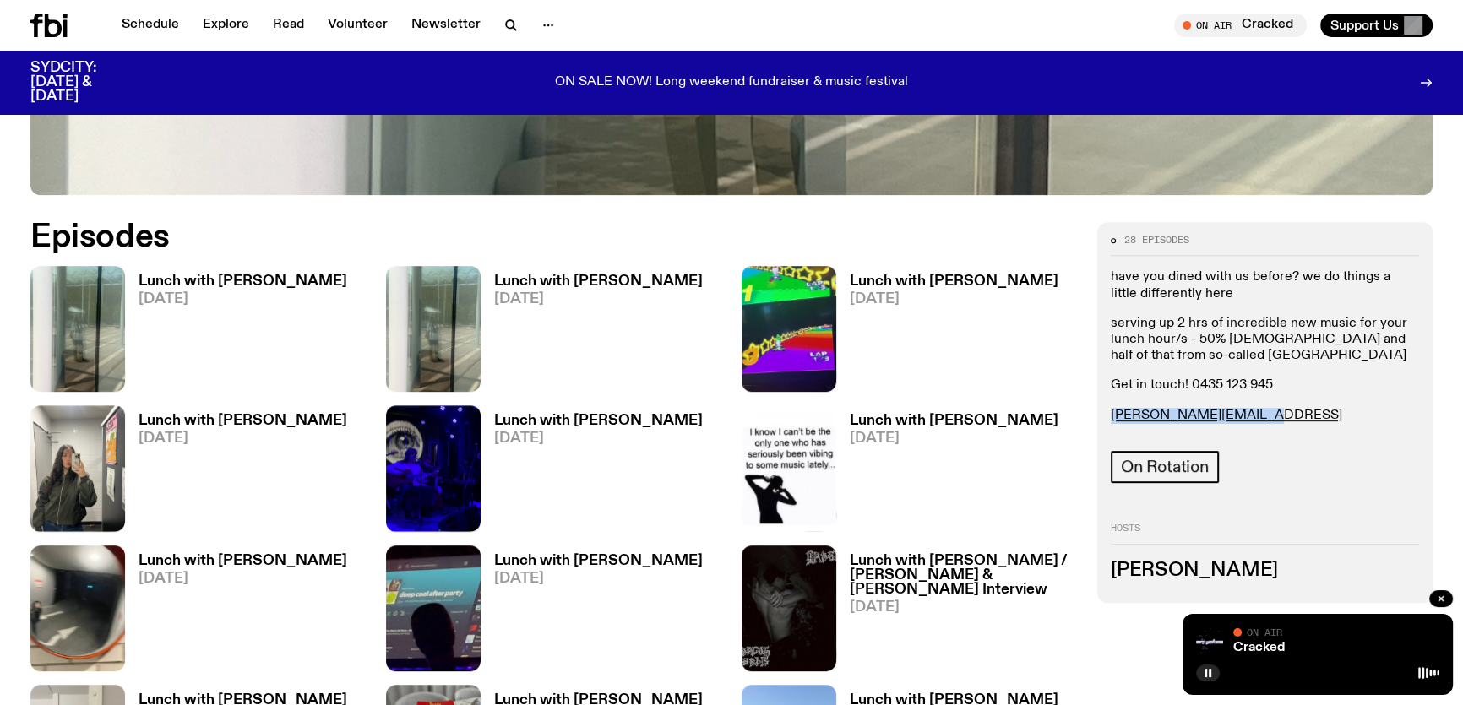
drag, startPoint x: 1217, startPoint y: 415, endPoint x: 1103, endPoint y: 419, distance: 113.3
click at [1103, 419] on div "28 episodes have you dined with us before? we do things a little differently he…" at bounding box center [1264, 412] width 335 height 381
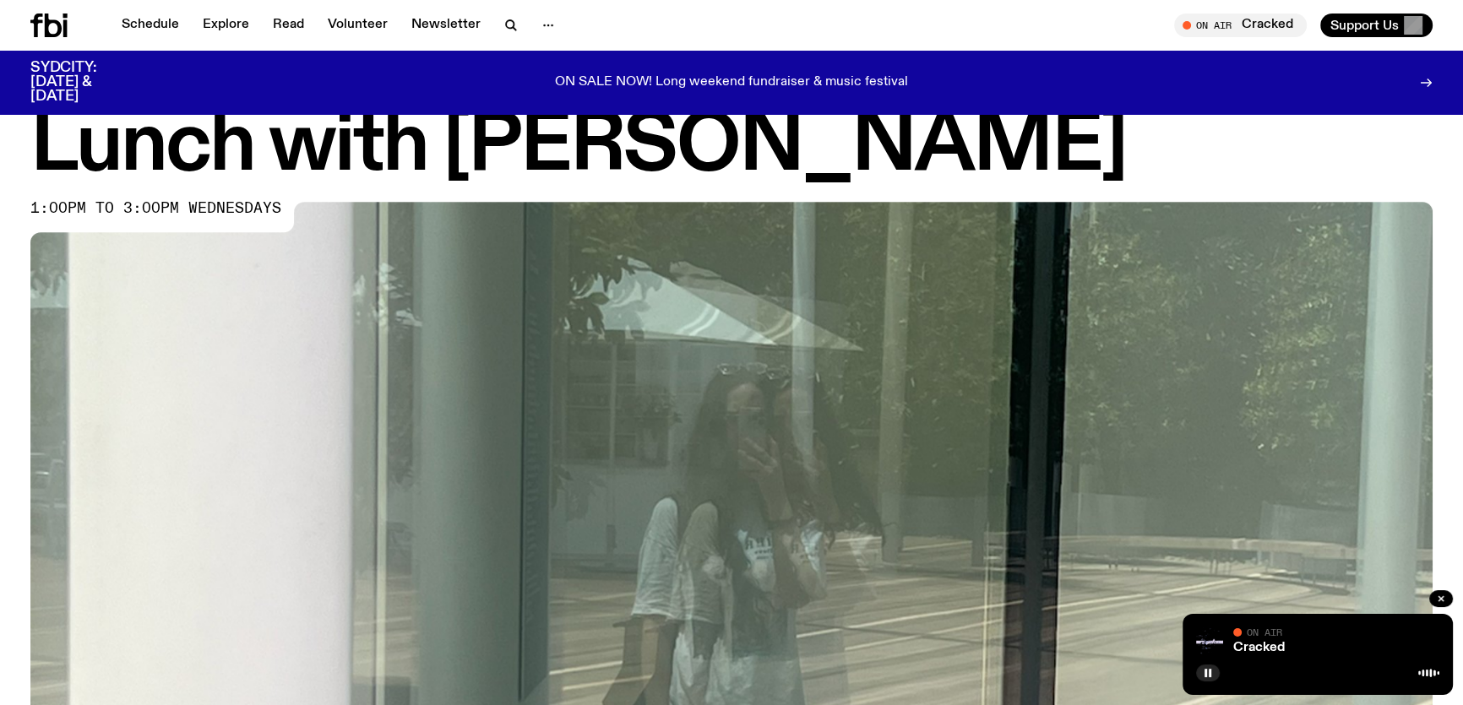
scroll to position [0, 0]
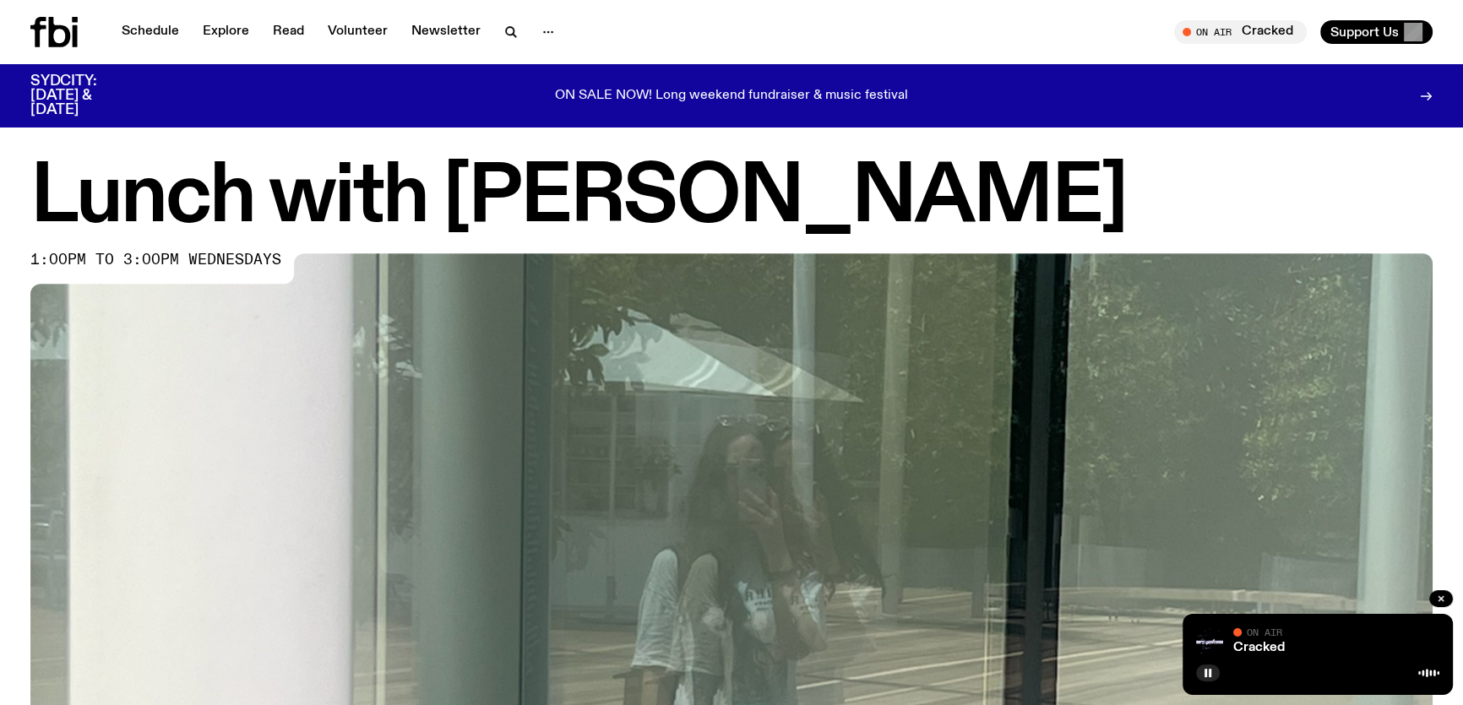
click at [1261, 638] on span "On Air" at bounding box center [1264, 632] width 35 height 11
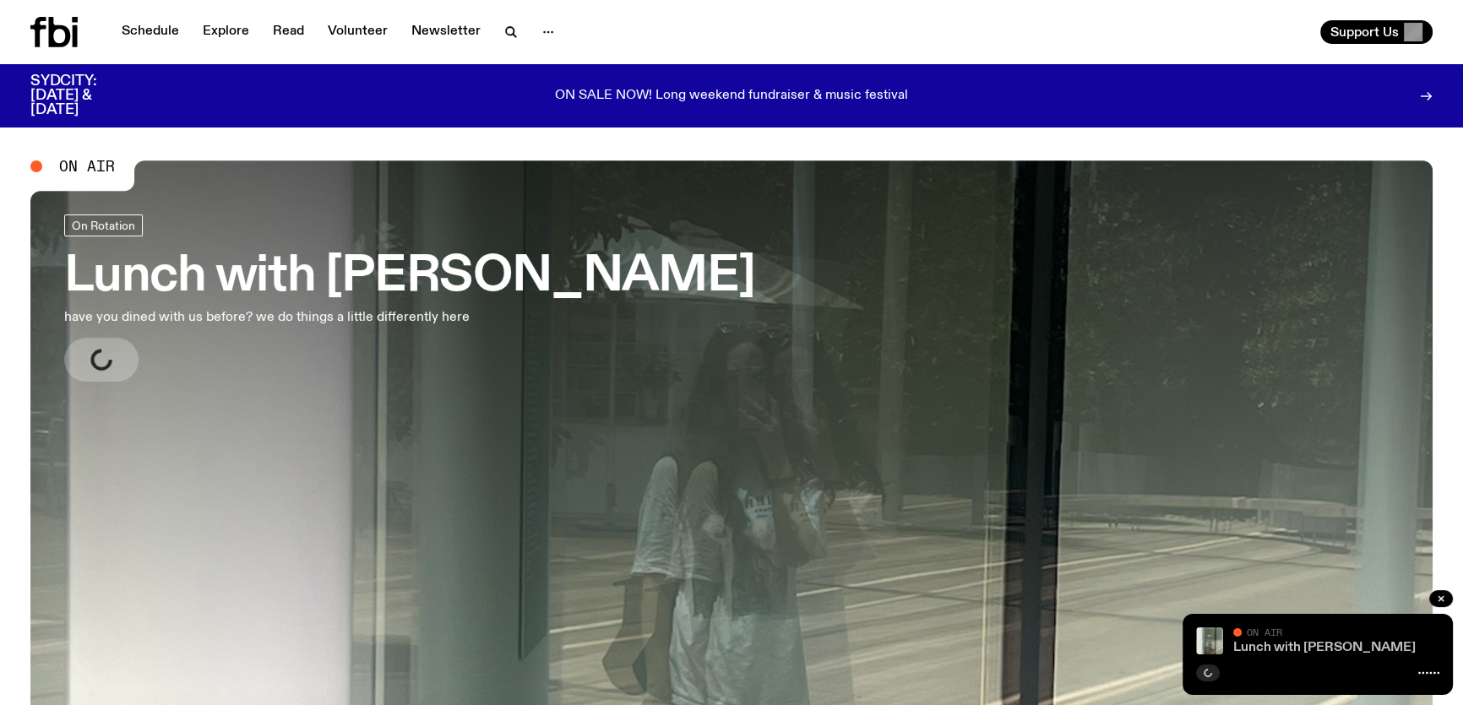
click at [1305, 648] on link "Lunch with [PERSON_NAME]" at bounding box center [1324, 648] width 182 height 14
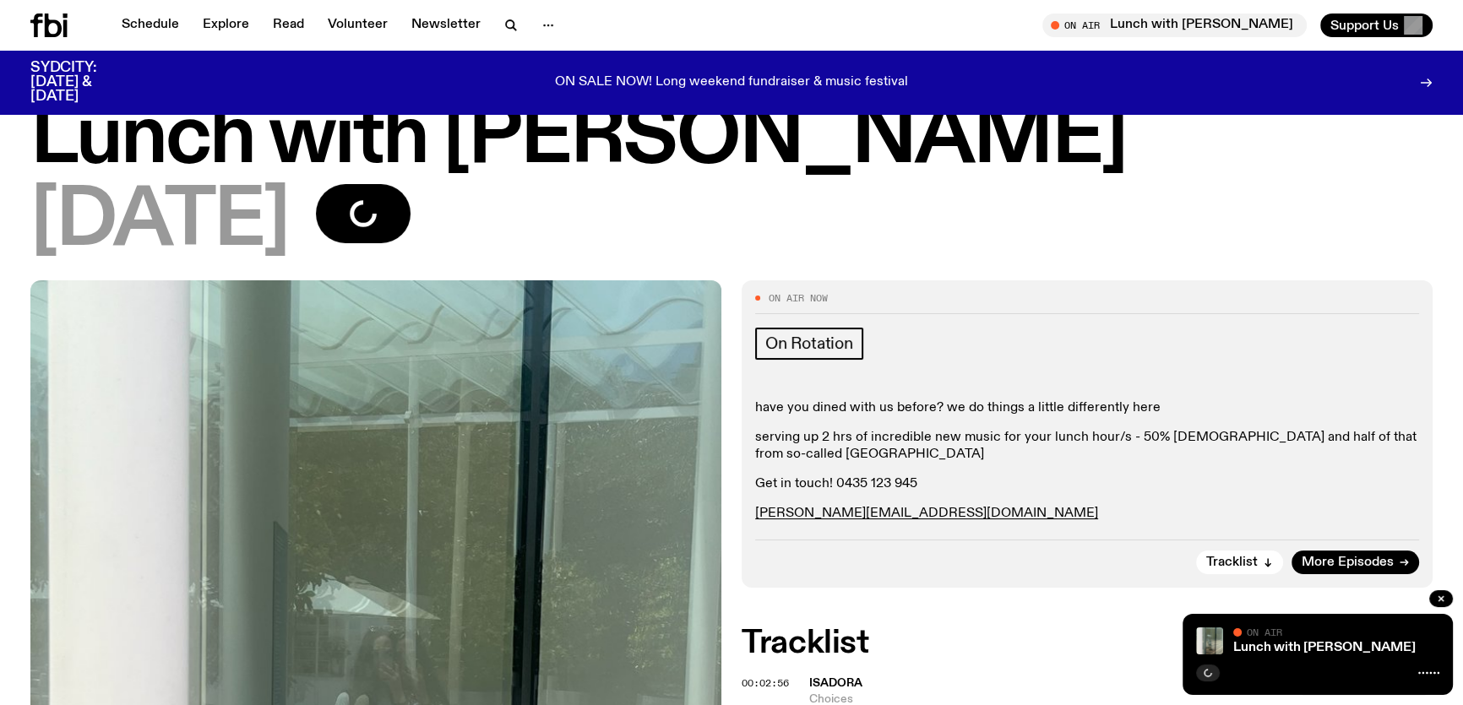
scroll to position [76, 0]
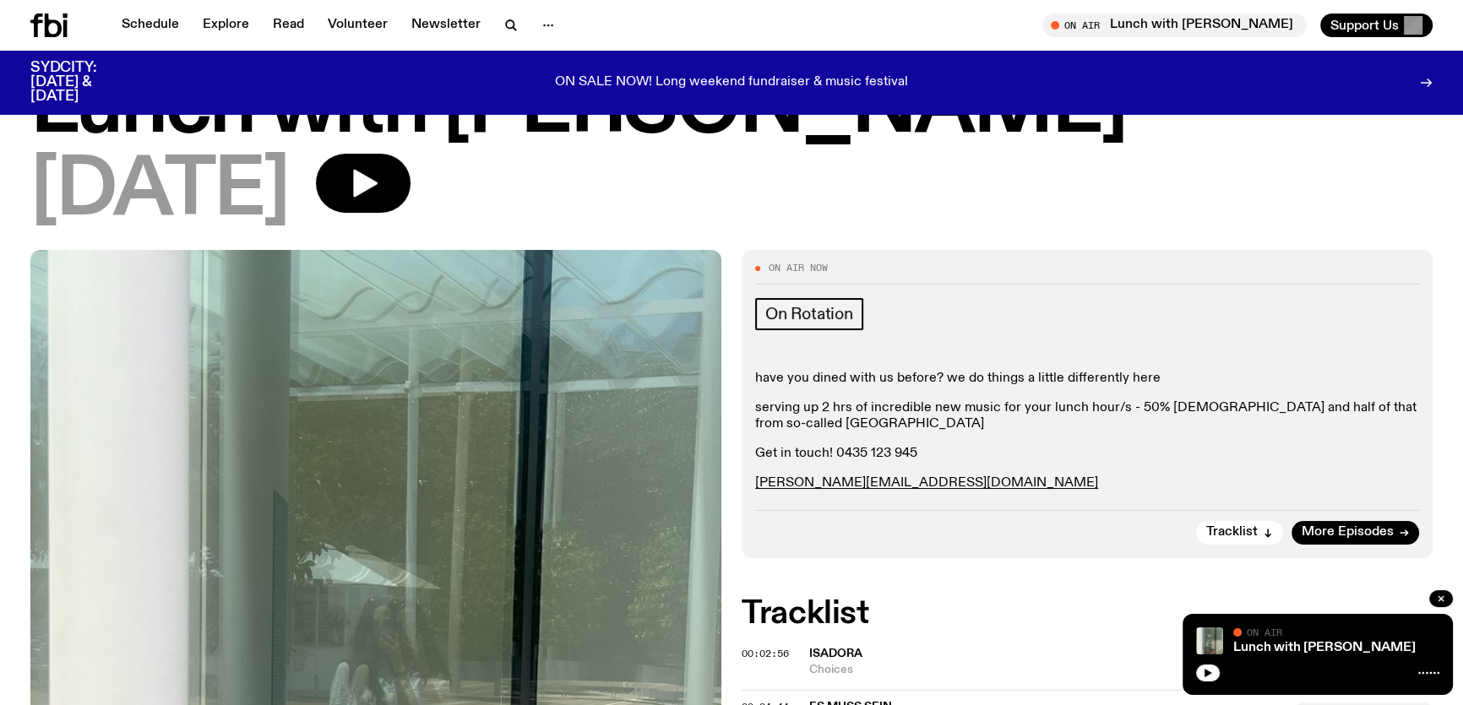
click at [1211, 683] on div "Lunch with [PERSON_NAME] On Air On Air" at bounding box center [1318, 654] width 270 height 81
click at [1209, 674] on icon "button" at bounding box center [1209, 673] width 8 height 8
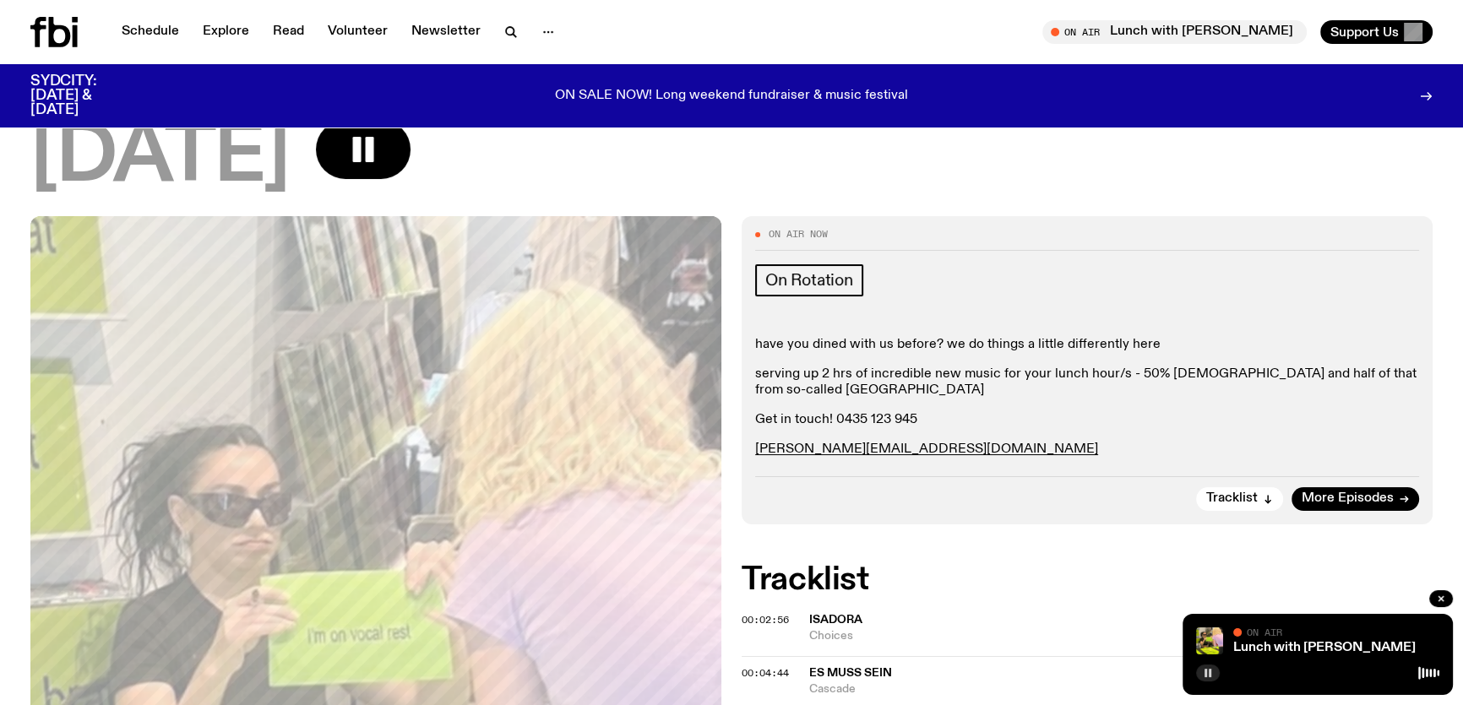
scroll to position [0, 0]
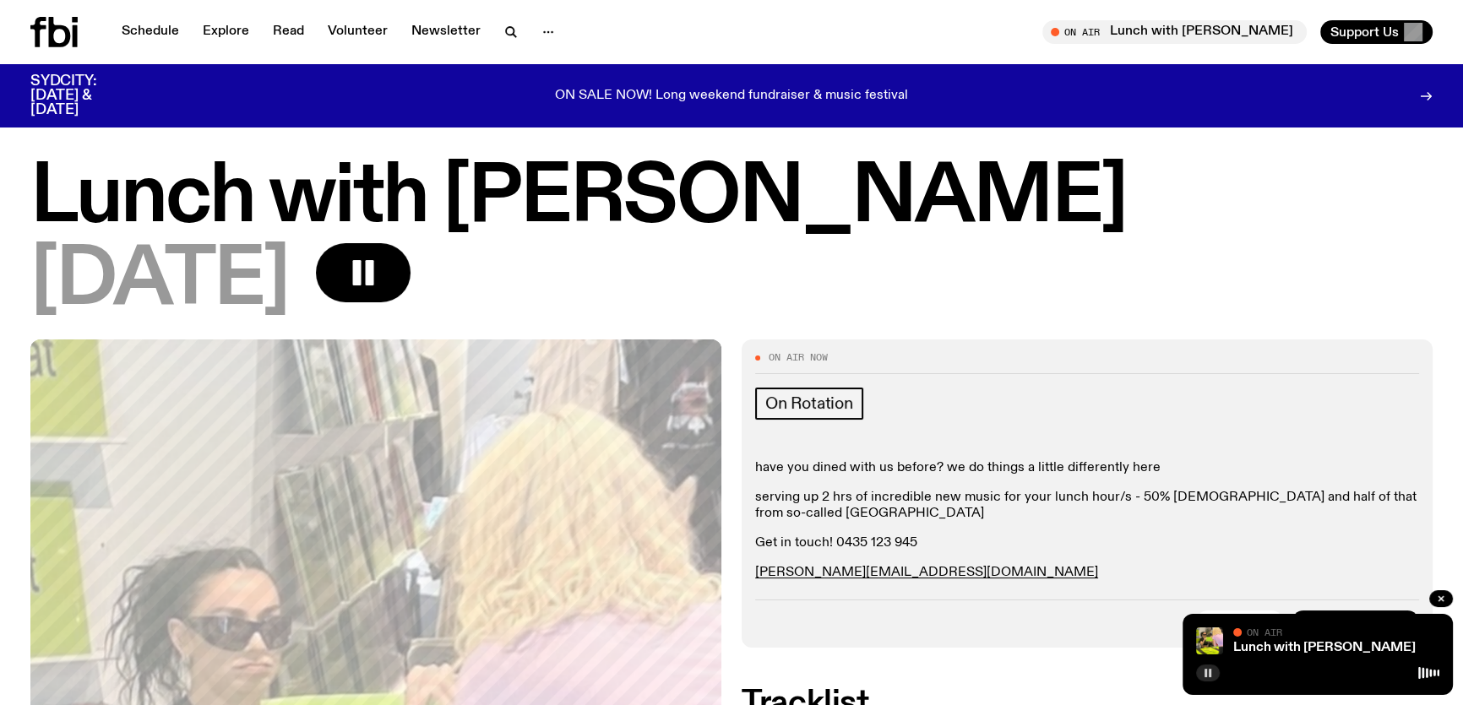
click at [68, 38] on icon at bounding box center [60, 32] width 22 height 30
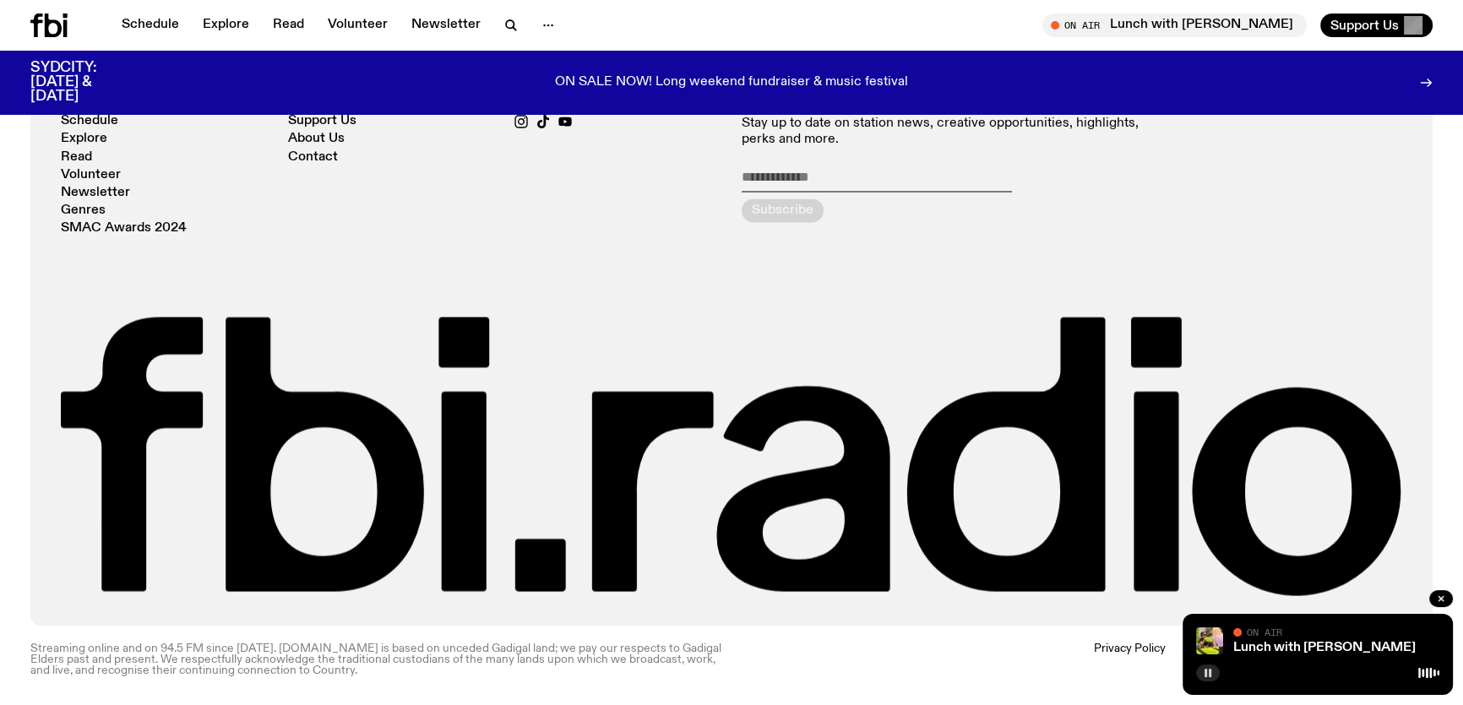
scroll to position [3683, 0]
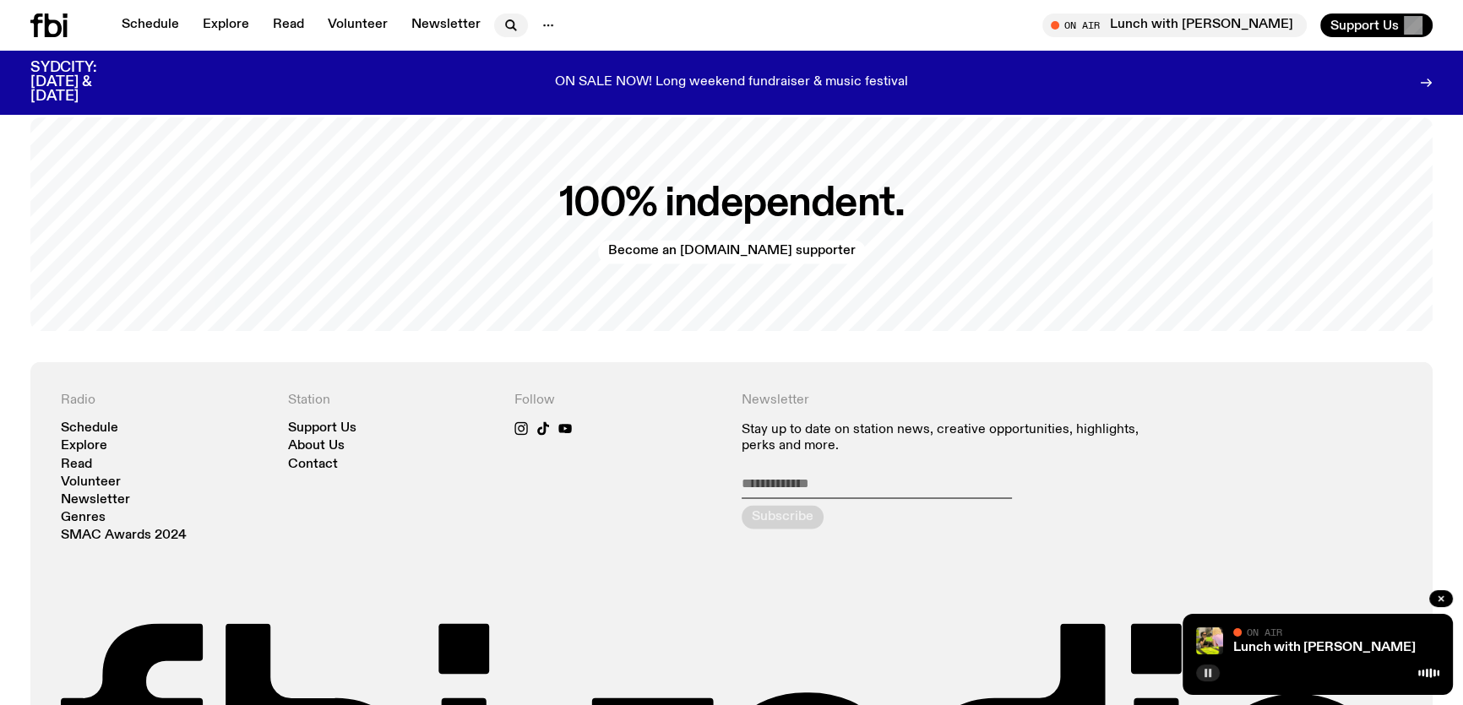
click at [501, 20] on icon "button" at bounding box center [511, 25] width 20 height 20
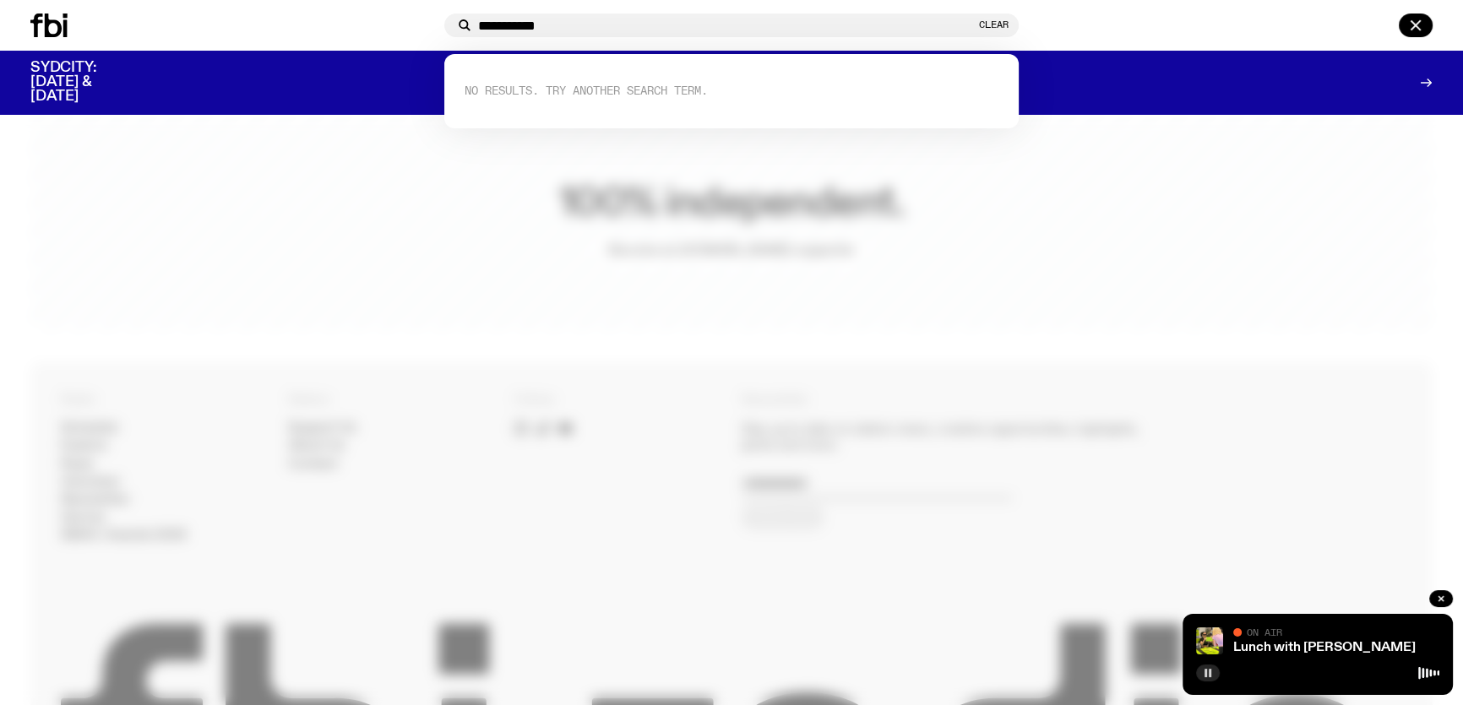
type input "**********"
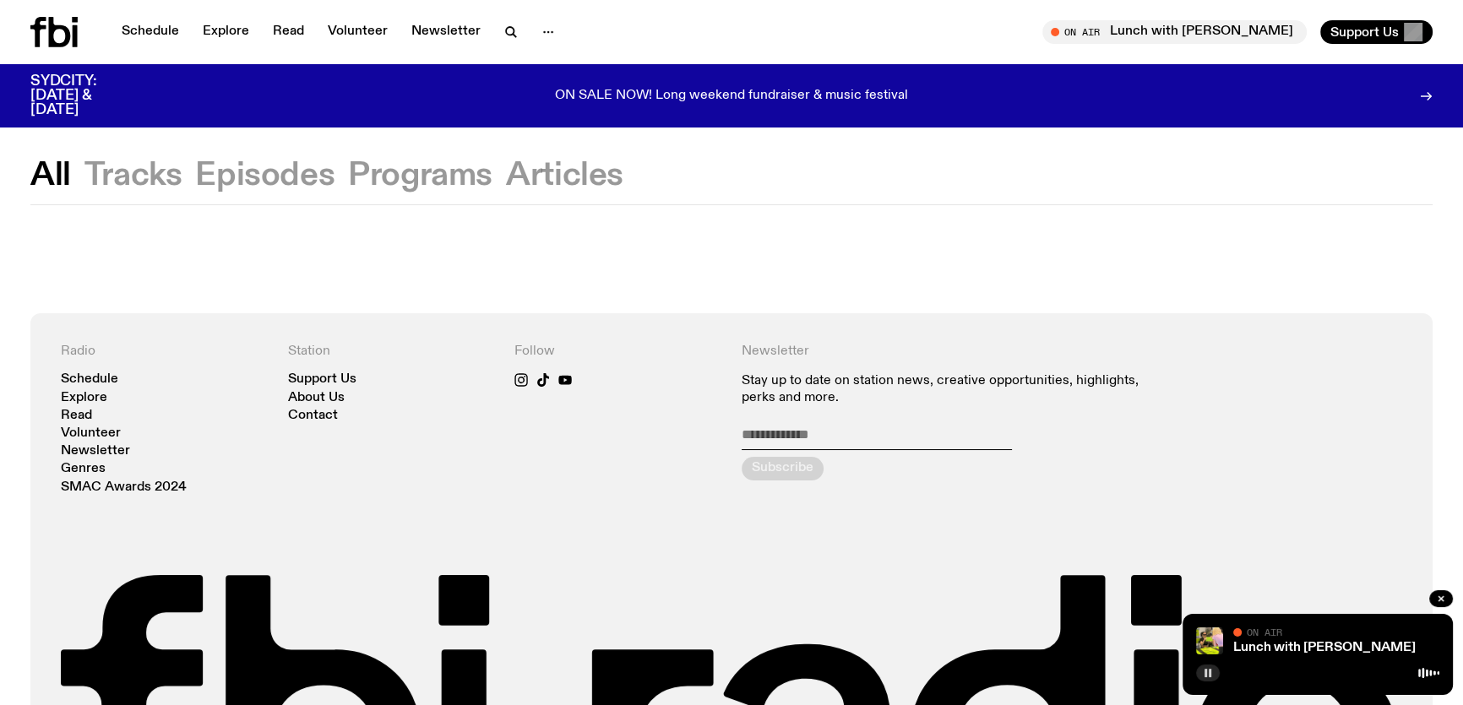
click at [62, 30] on icon at bounding box center [53, 32] width 47 height 30
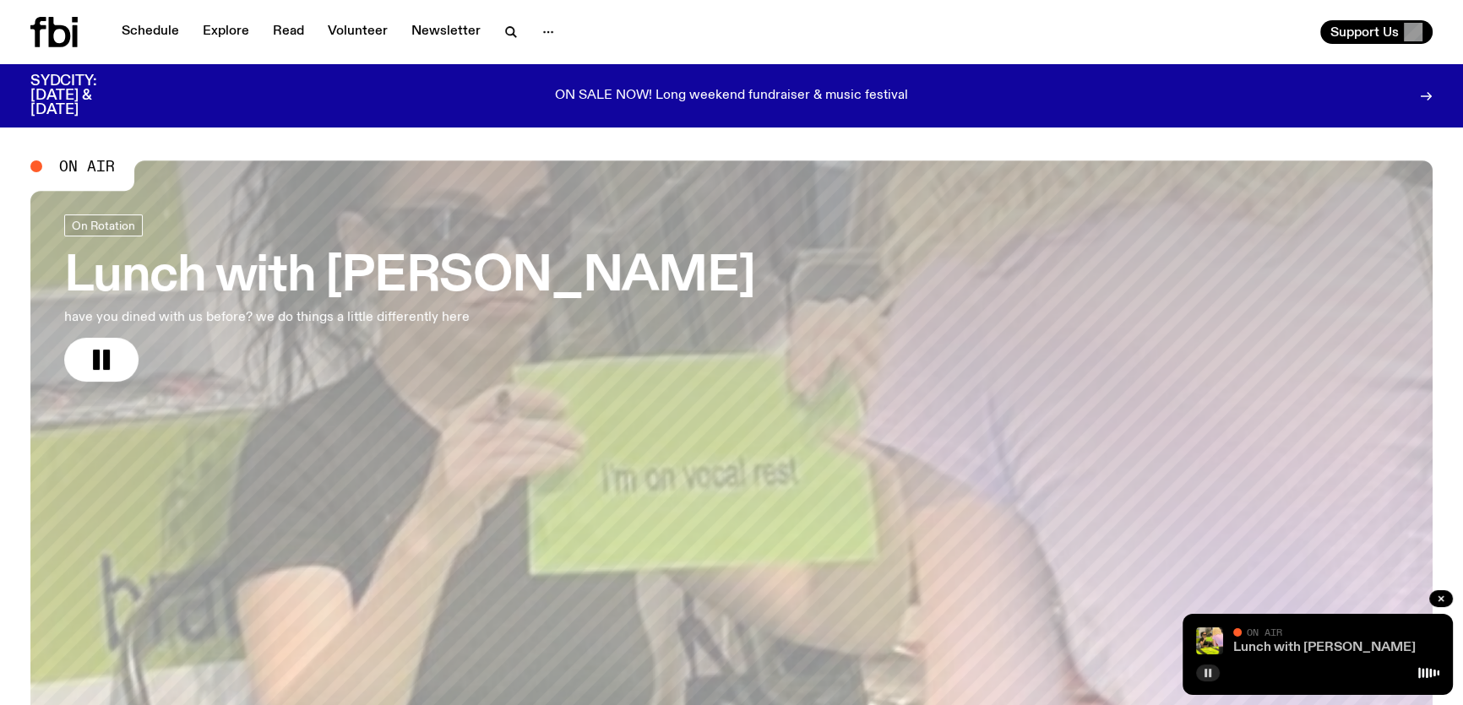
click at [1314, 645] on link "Lunch with [PERSON_NAME]" at bounding box center [1324, 648] width 182 height 14
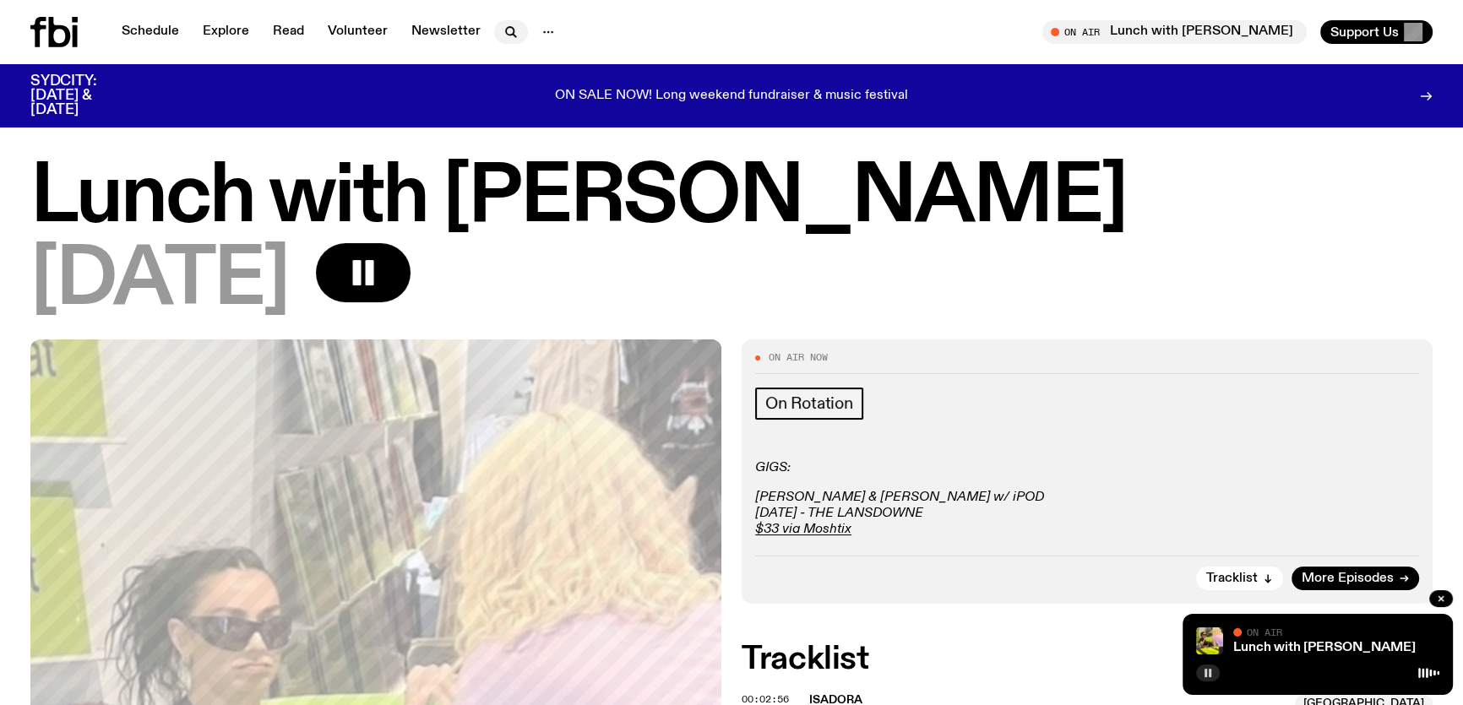
click at [501, 35] on icon "button" at bounding box center [511, 32] width 20 height 20
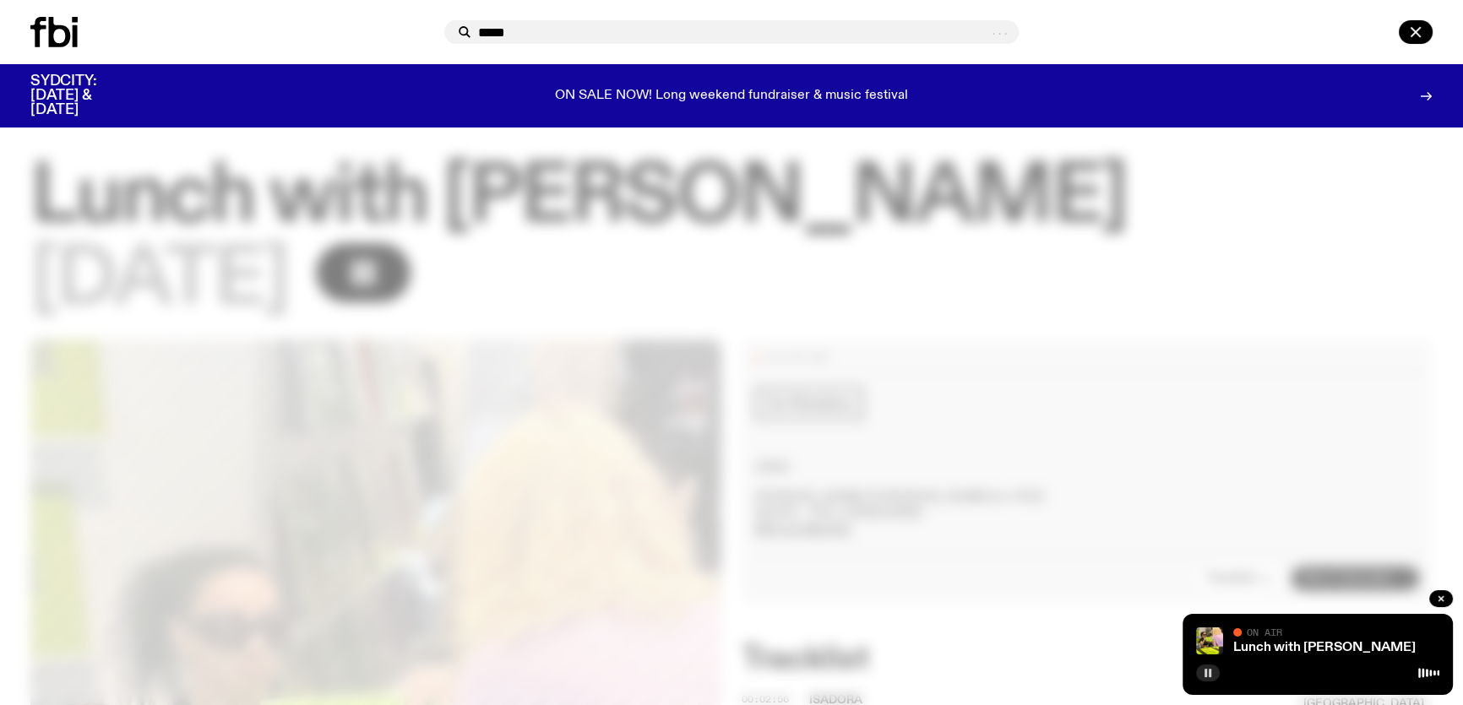
type input "******"
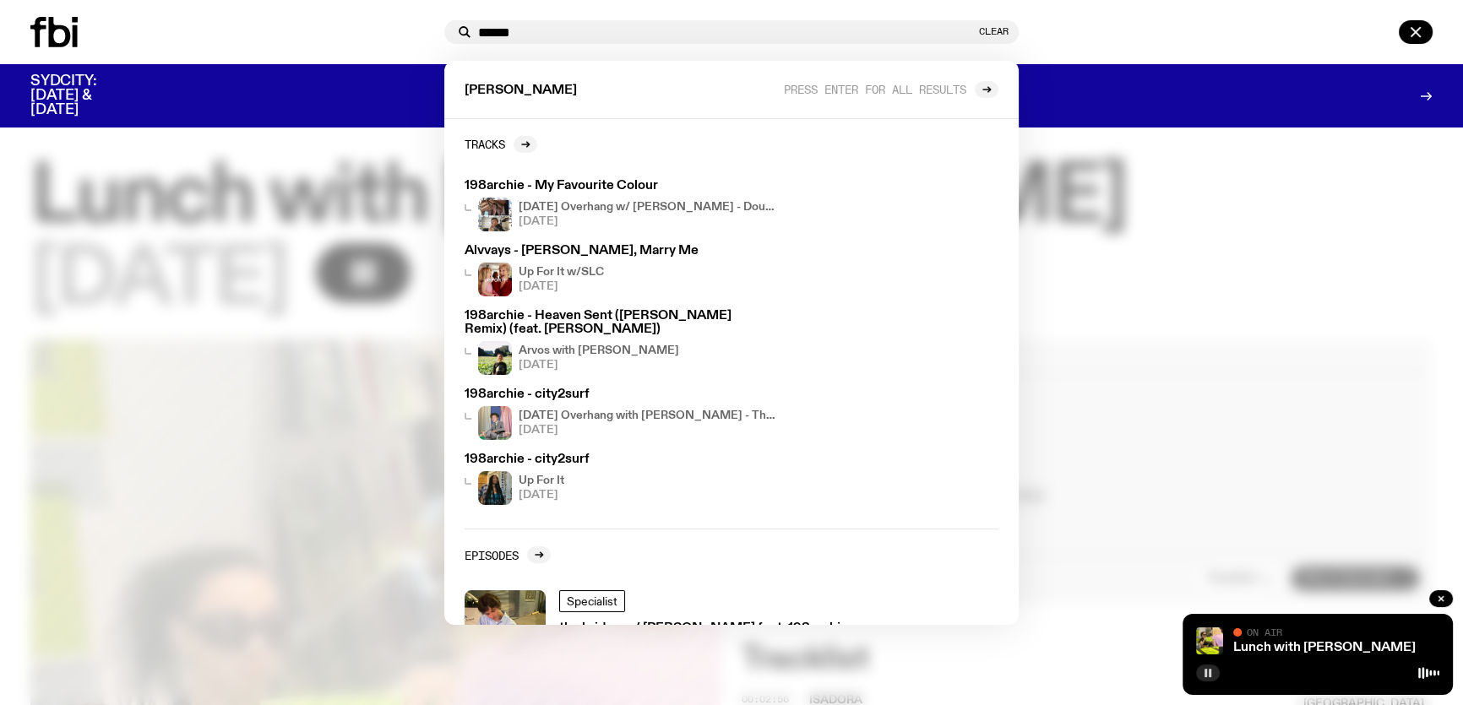
drag, startPoint x: 565, startPoint y: 27, endPoint x: 422, endPoint y: 31, distance: 142.8
click at [422, 31] on div "****** Clear archie Press enter for all results Tracks 198archie - My Favourite…" at bounding box center [731, 32] width 1463 height 64
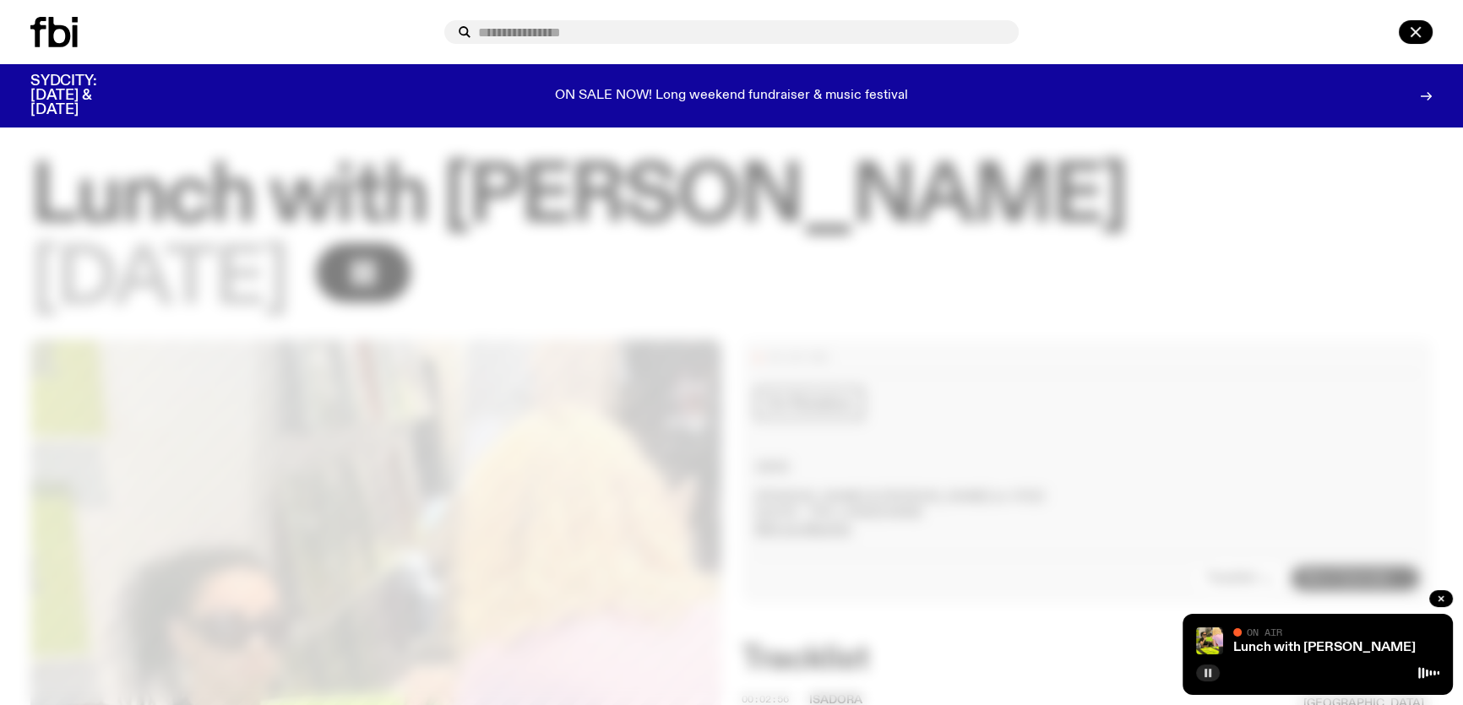
click at [63, 40] on icon at bounding box center [53, 32] width 47 height 30
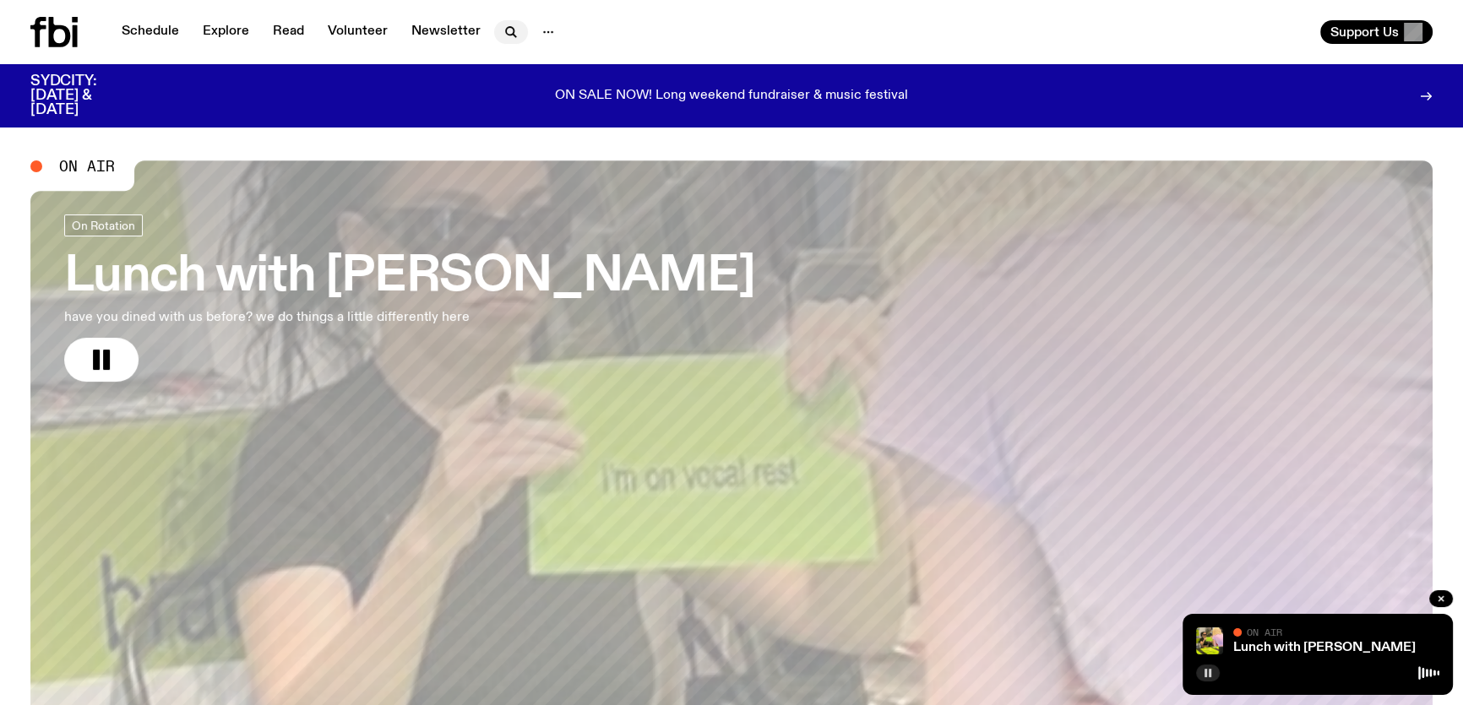
click at [507, 34] on icon "button" at bounding box center [510, 31] width 8 height 8
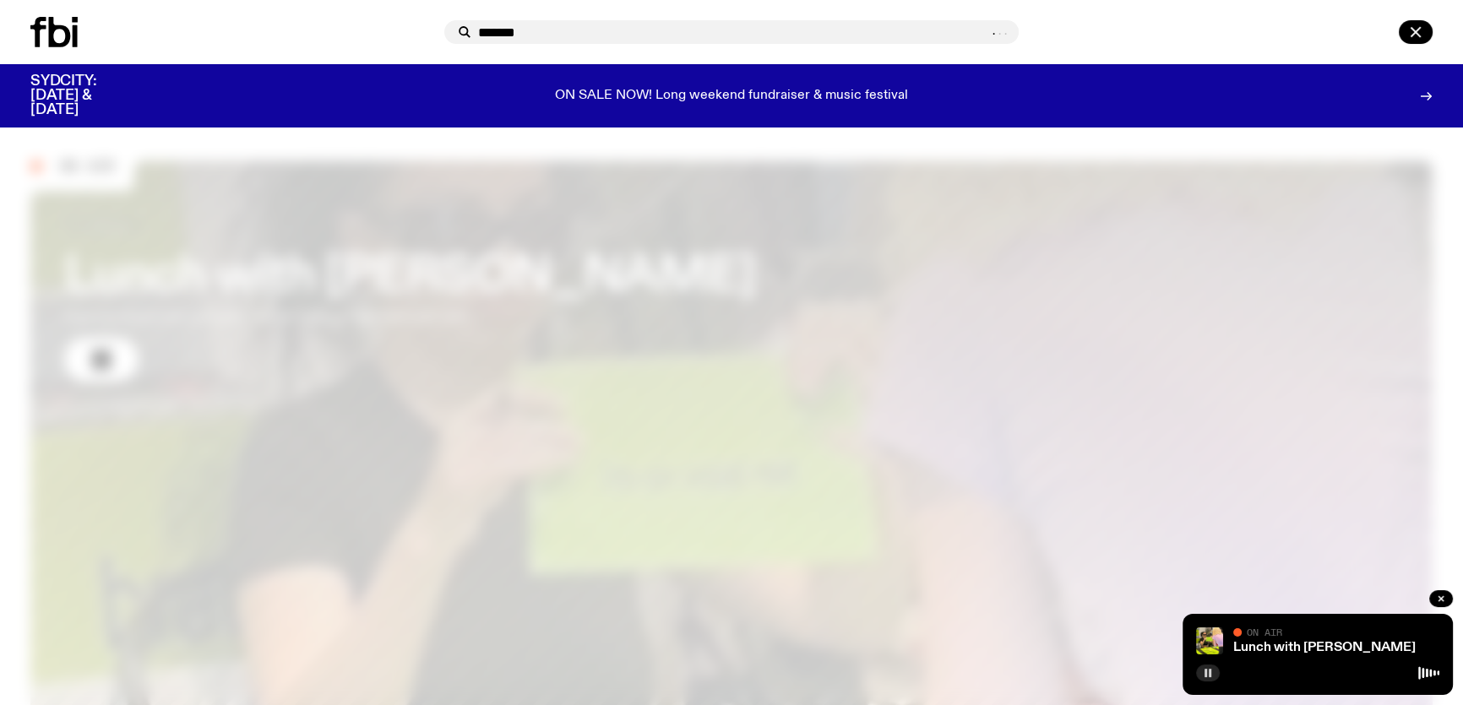
click at [580, 33] on input "*******" at bounding box center [732, 32] width 509 height 14
type input "*******"
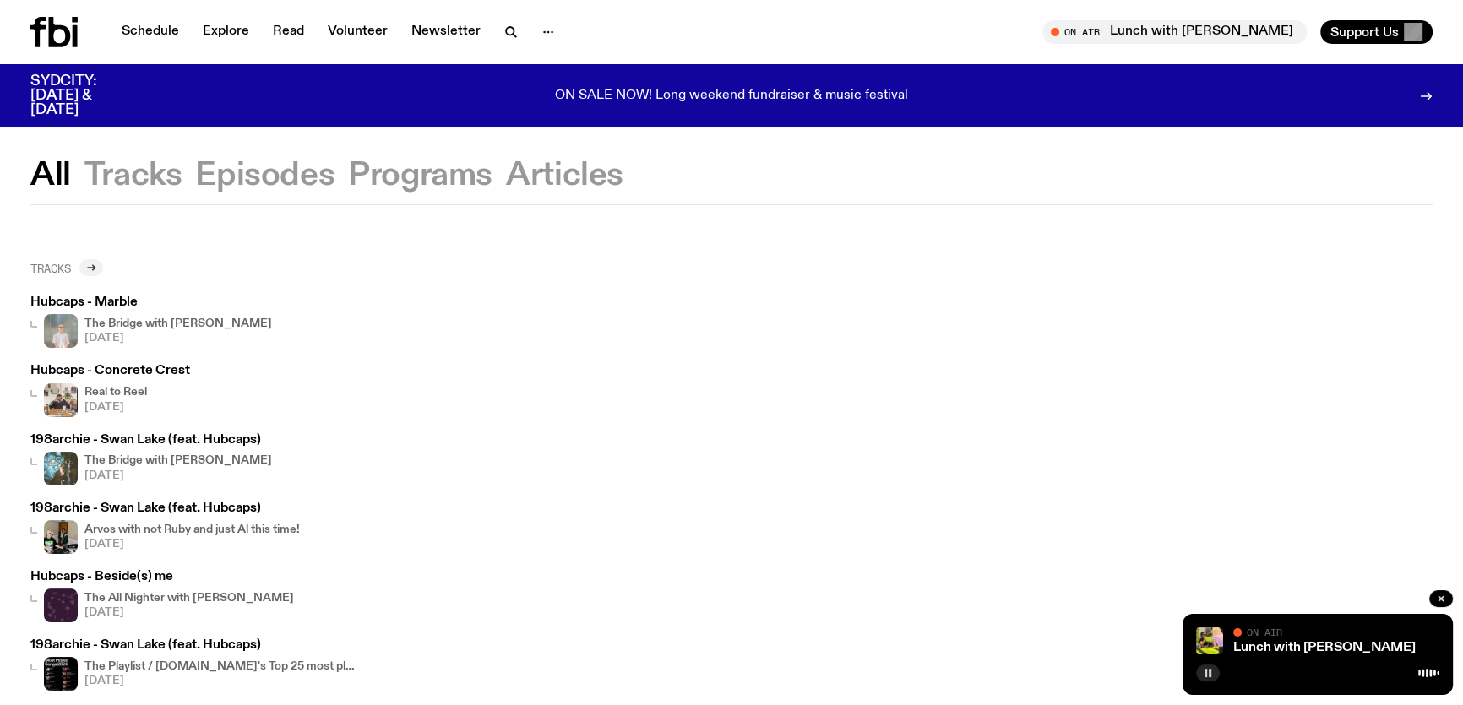
click at [94, 264] on icon at bounding box center [91, 268] width 10 height 10
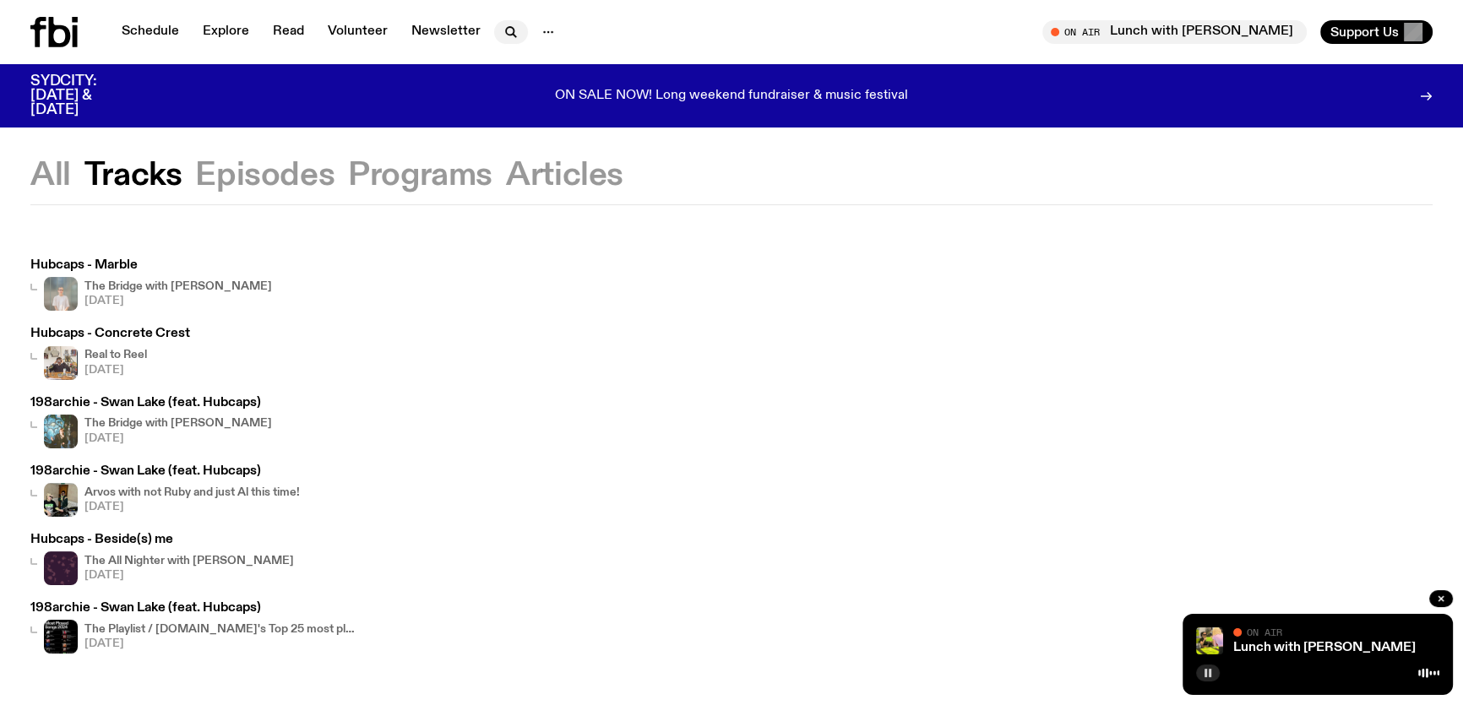
click at [504, 33] on icon "button" at bounding box center [511, 32] width 20 height 20
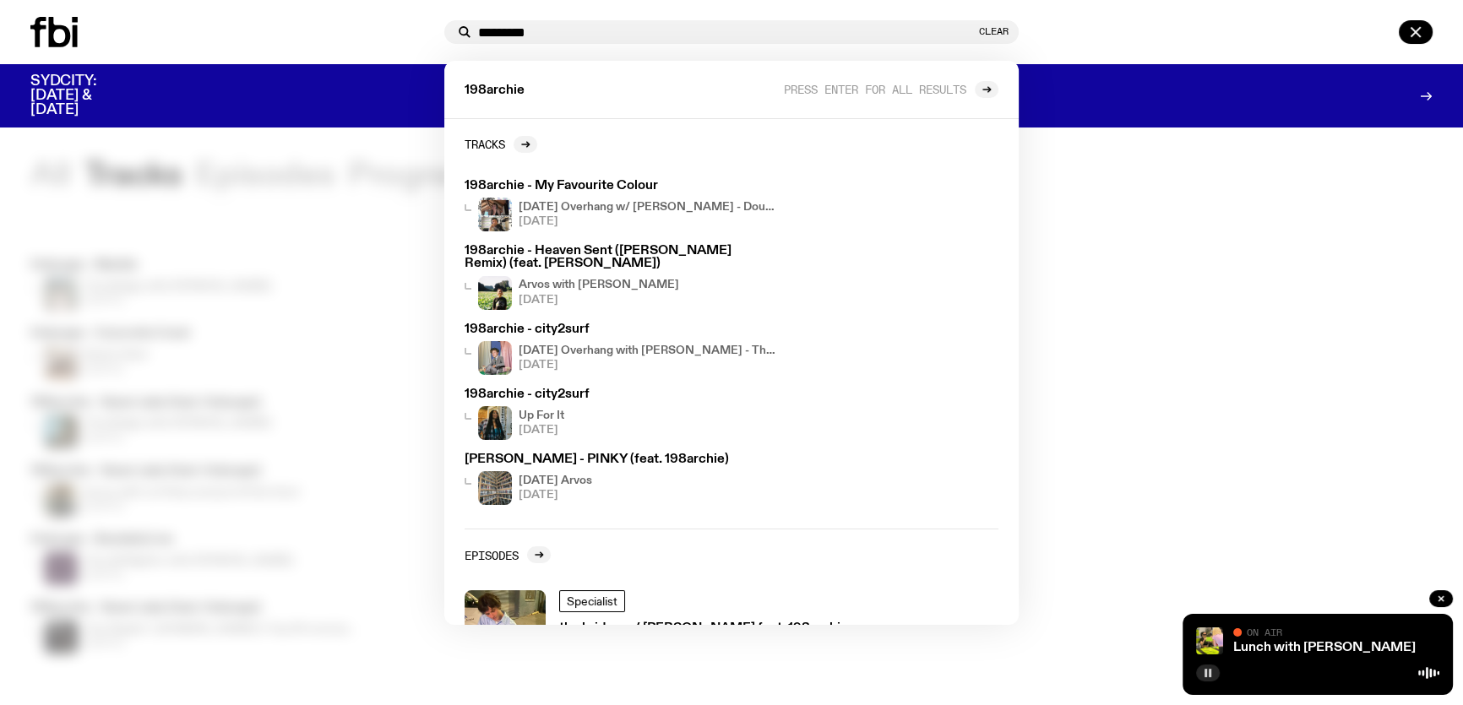
type input "*********"
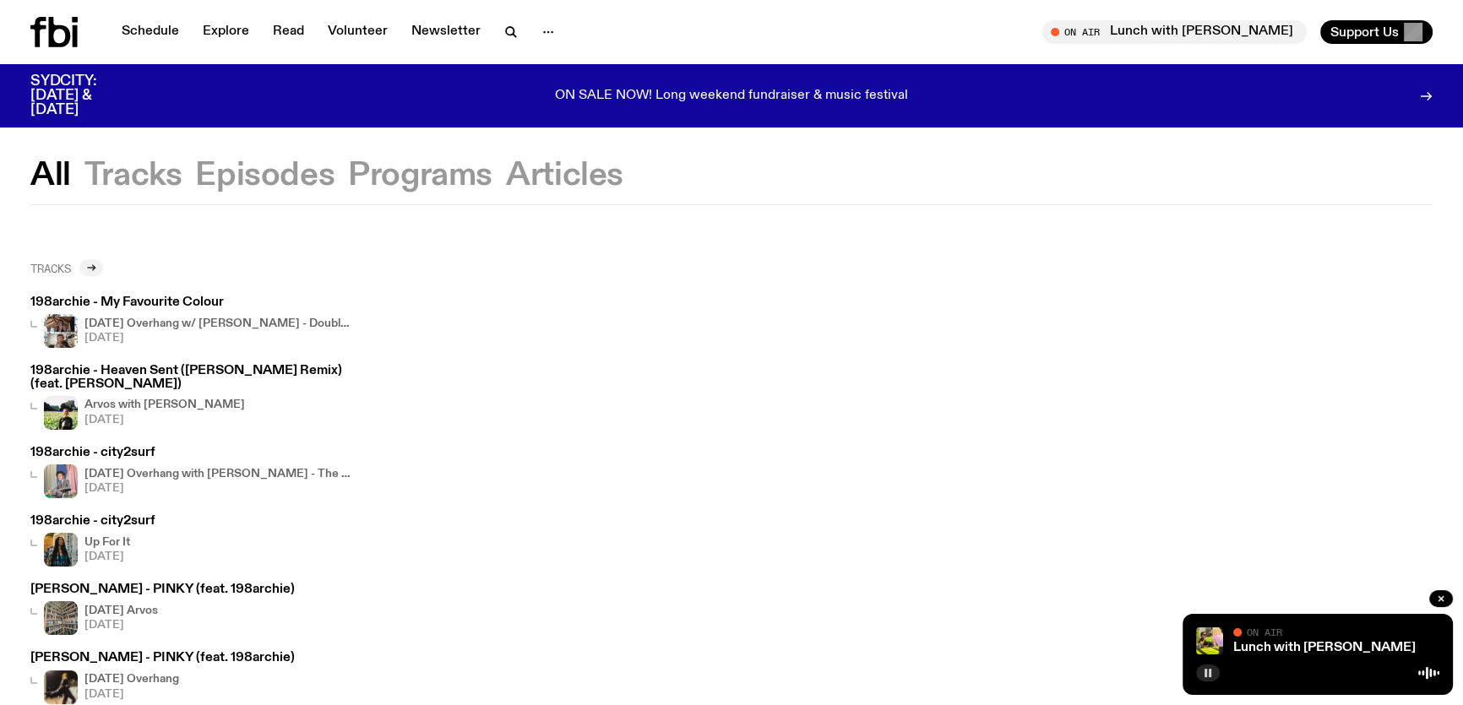
click at [90, 271] on icon at bounding box center [91, 268] width 10 height 10
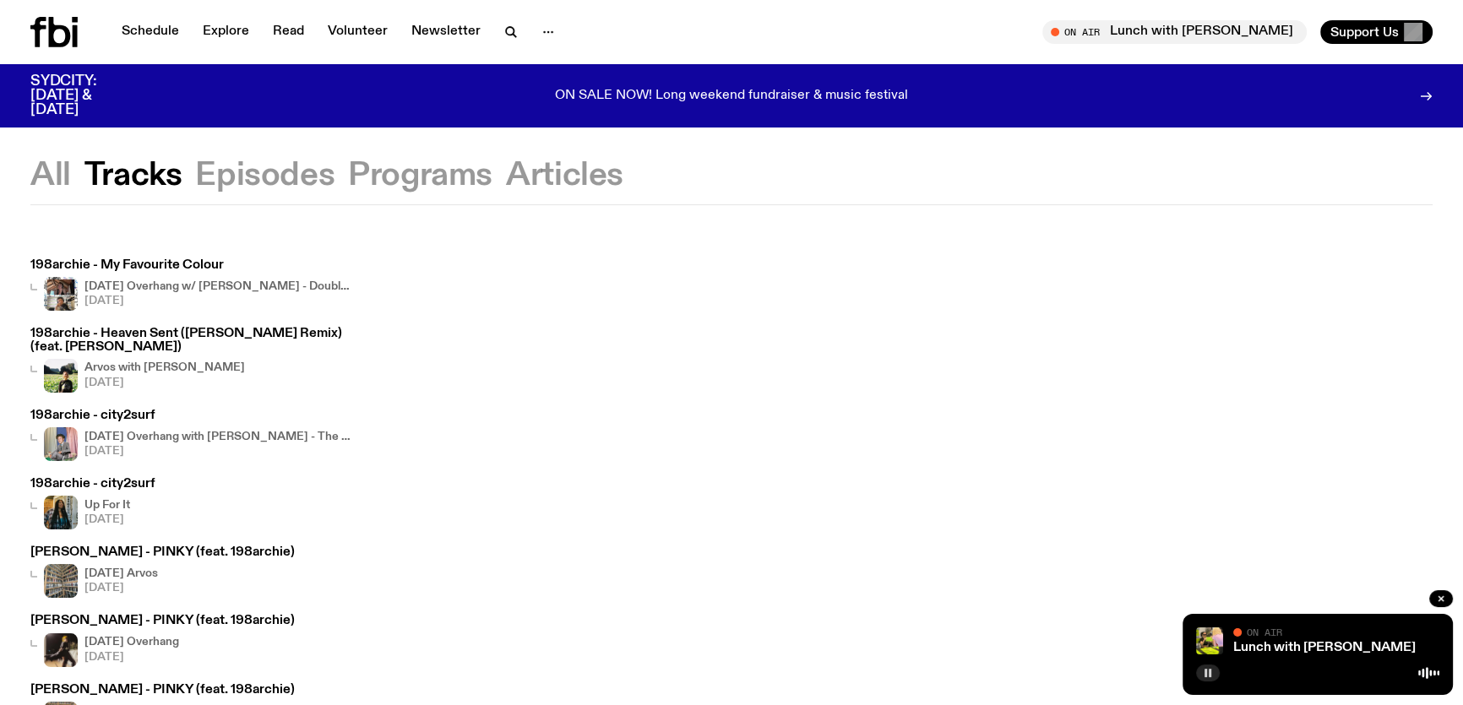
click at [317, 169] on button "Episodes" at bounding box center [264, 176] width 139 height 30
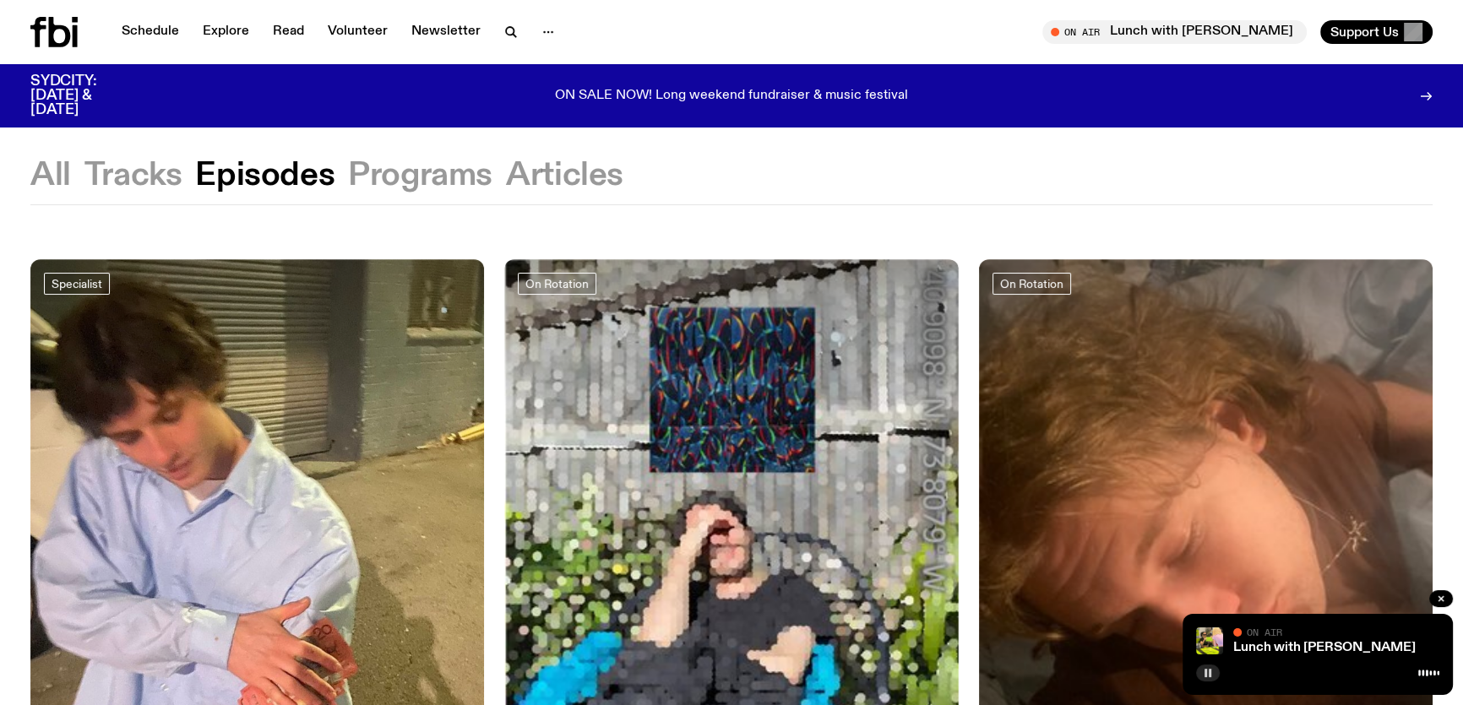
click at [433, 161] on button "Programs" at bounding box center [420, 176] width 144 height 30
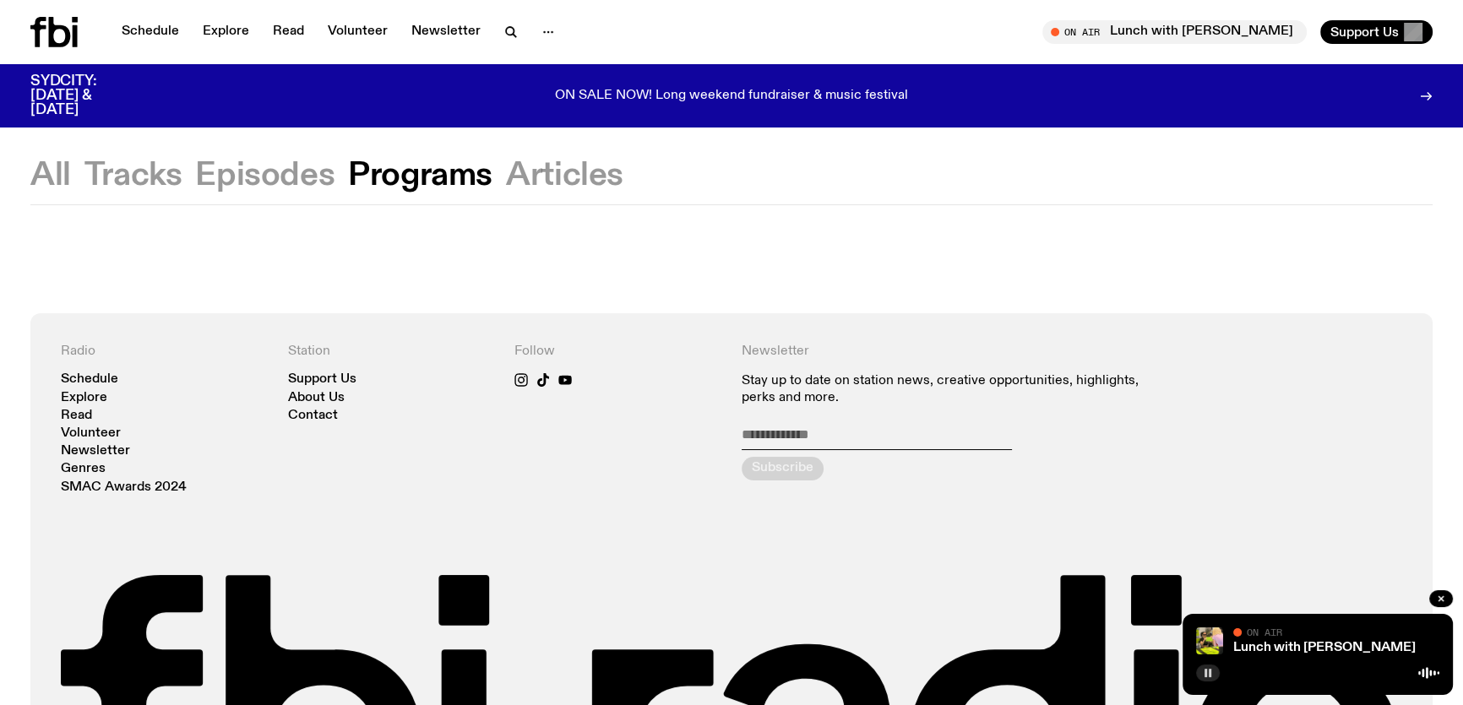
click at [528, 169] on button "Articles" at bounding box center [564, 176] width 117 height 30
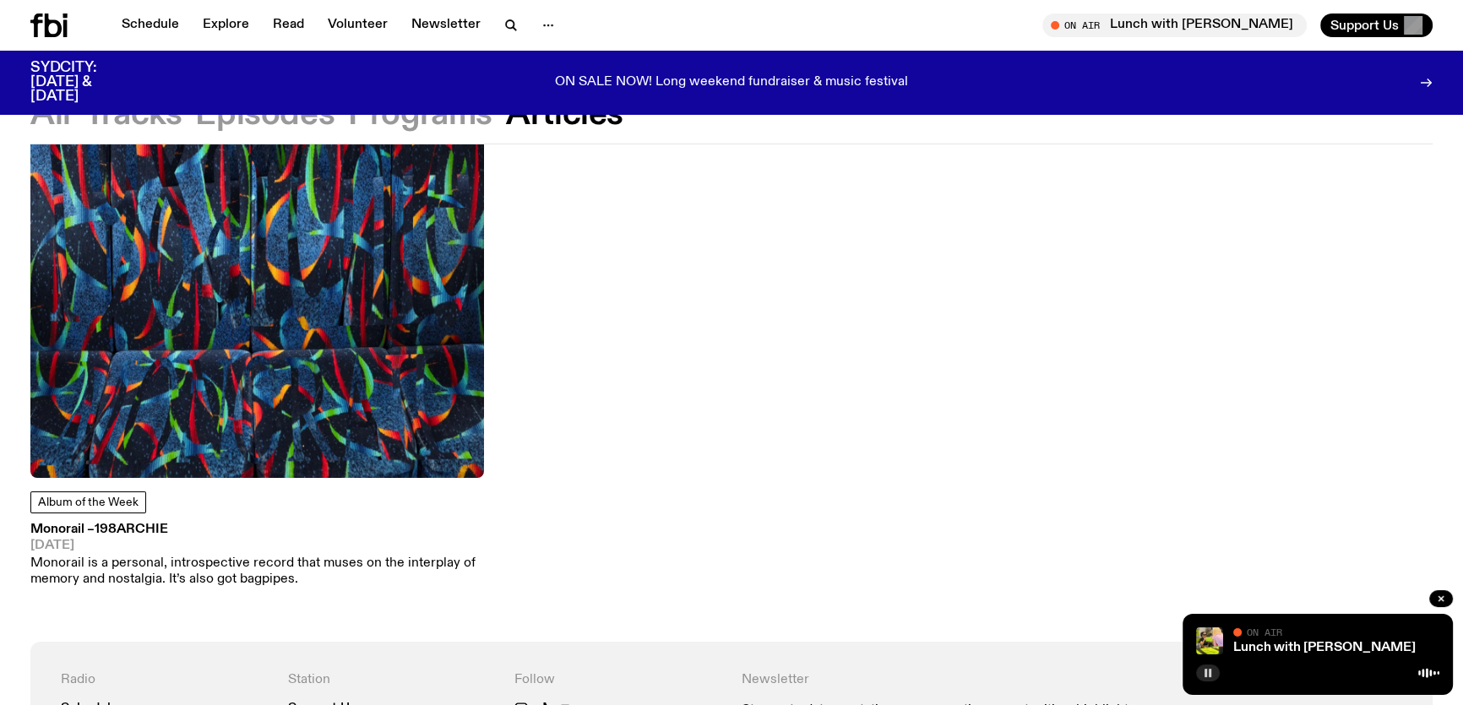
scroll to position [221, 0]
click at [40, 35] on icon at bounding box center [48, 26] width 37 height 24
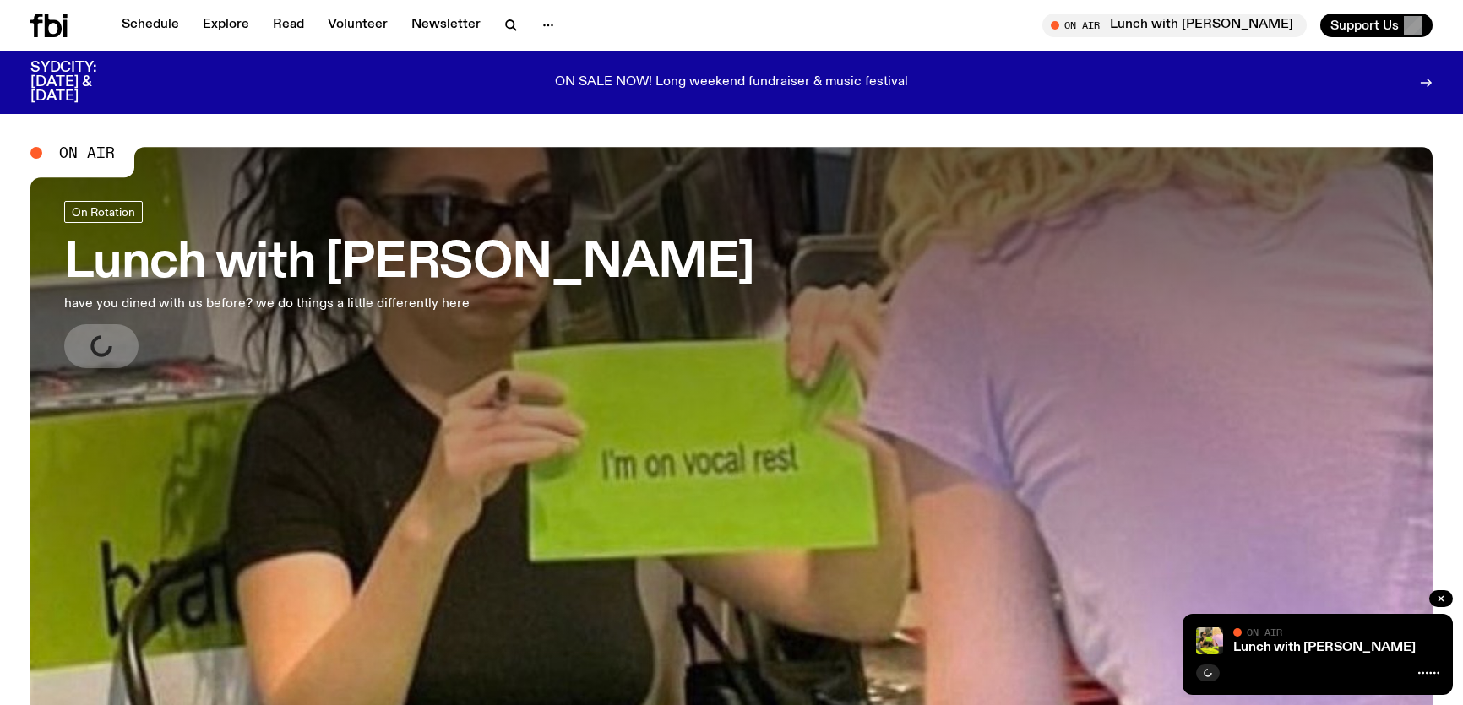
scroll to position [217, 0]
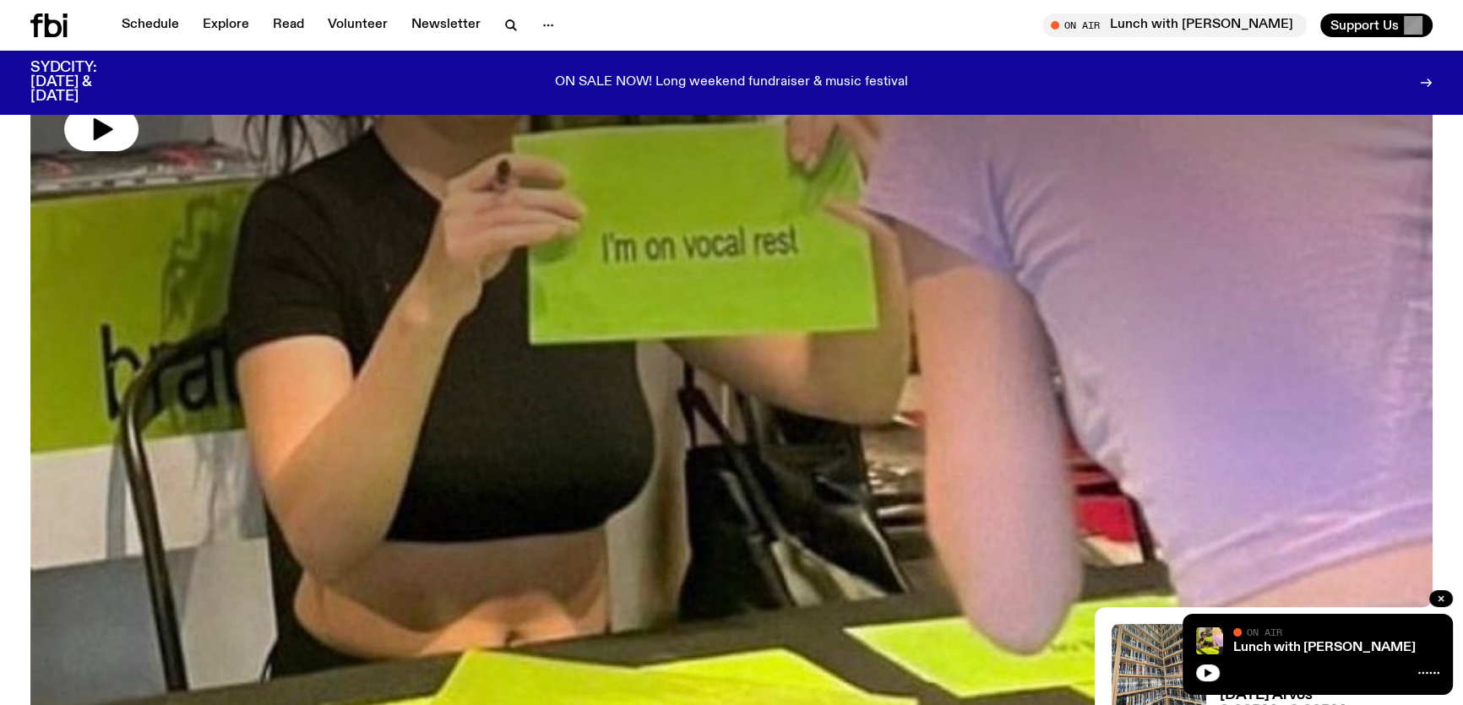
drag, startPoint x: 1206, startPoint y: 667, endPoint x: 1184, endPoint y: 634, distance: 40.1
click at [1205, 667] on button "button" at bounding box center [1208, 673] width 24 height 17
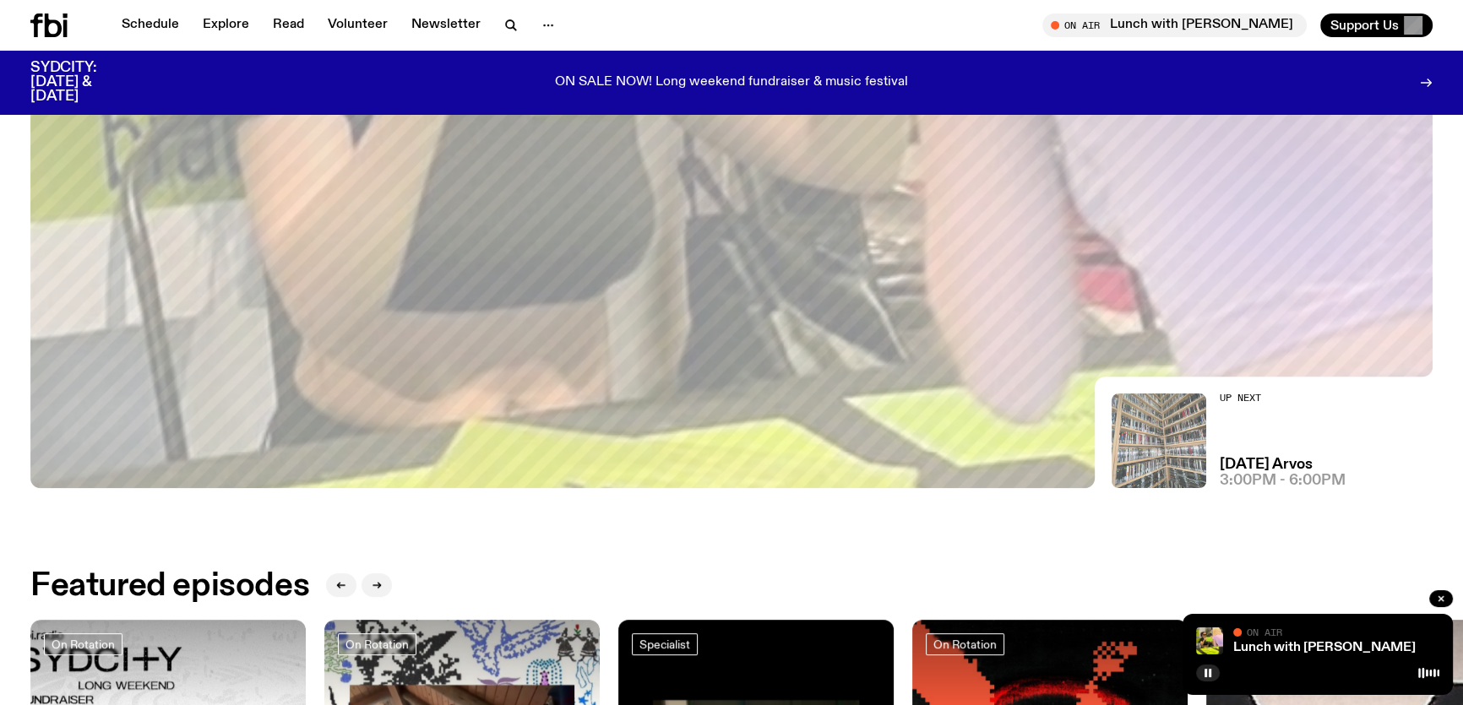
click at [1168, 465] on img at bounding box center [1159, 441] width 95 height 95
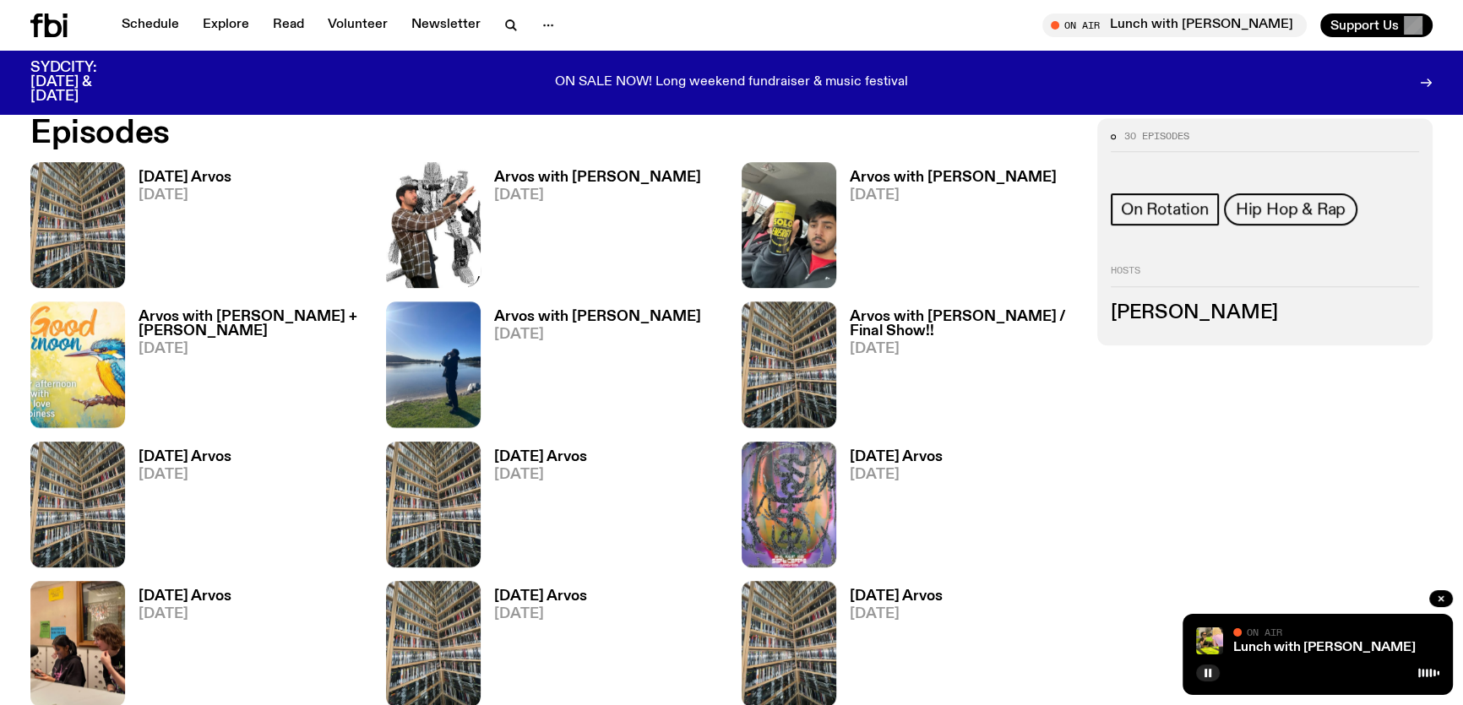
scroll to position [938, 0]
click at [108, 199] on img at bounding box center [77, 225] width 95 height 126
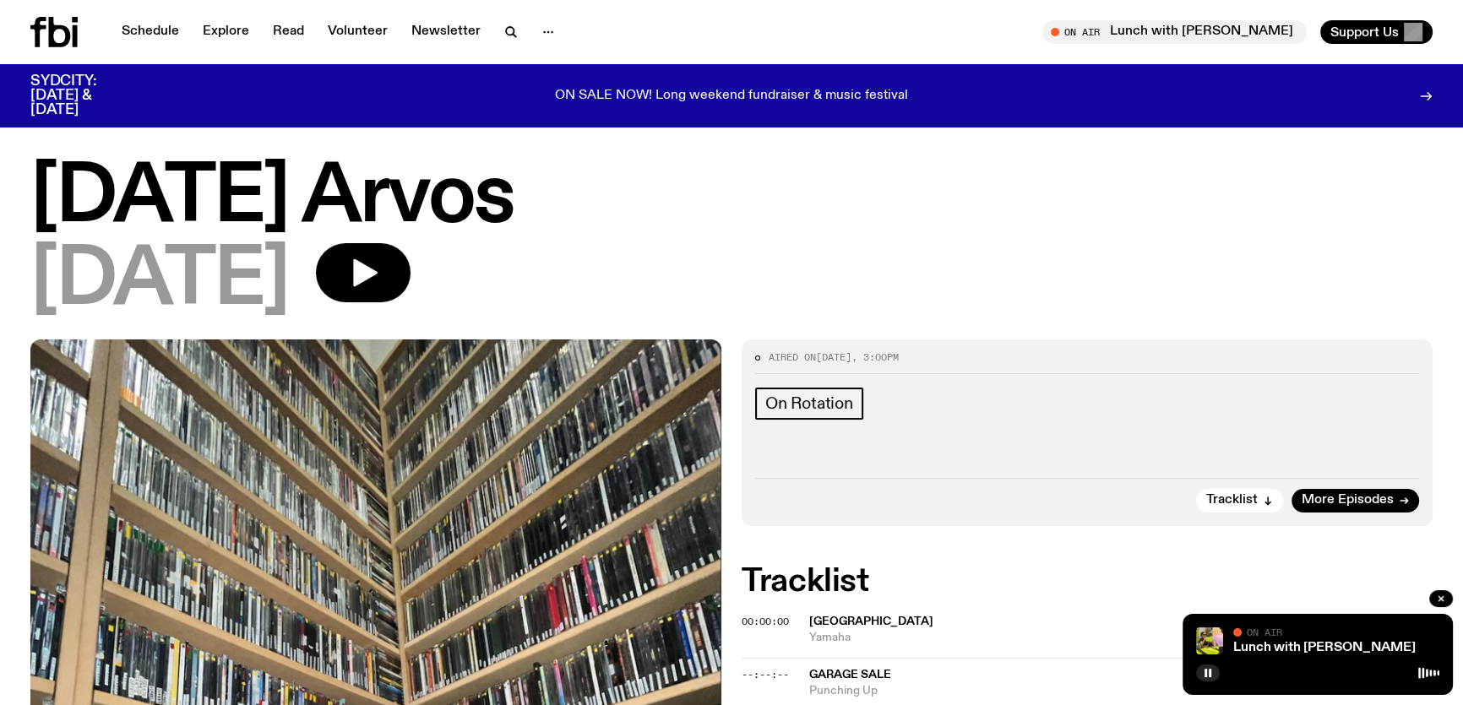
click at [44, 26] on icon at bounding box center [38, 32] width 16 height 30
